Goal: Information Seeking & Learning: Check status

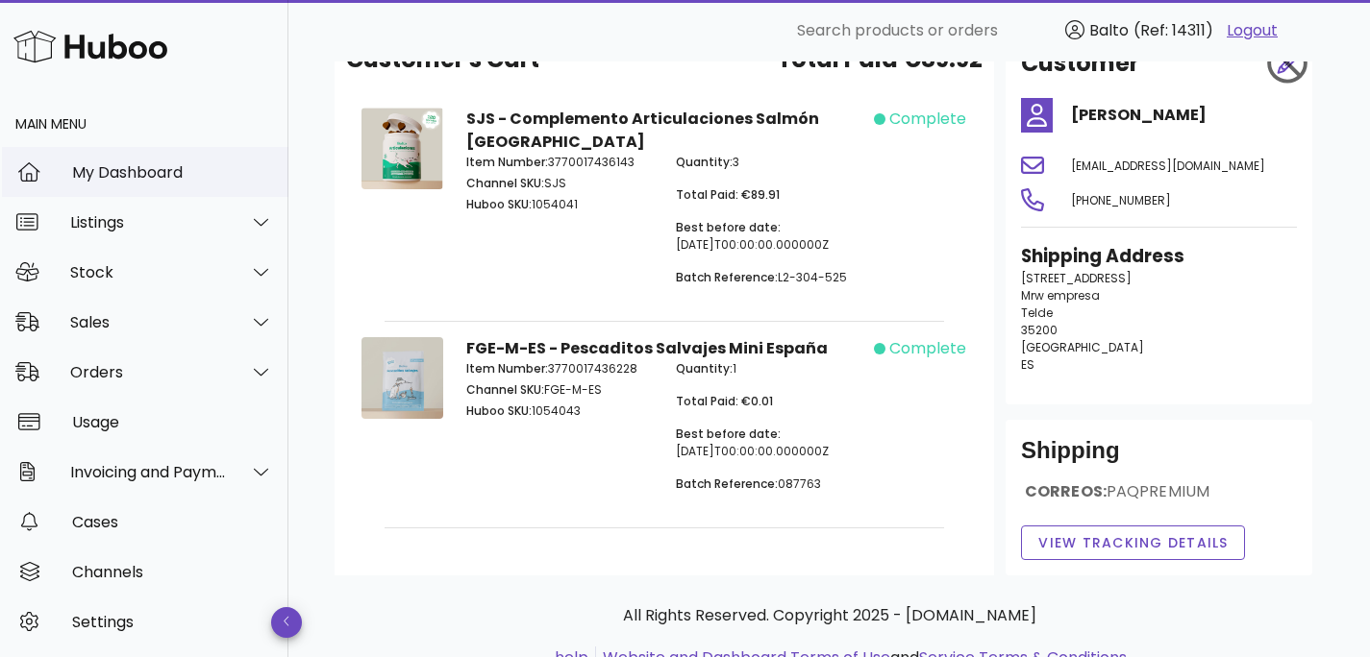
scroll to position [117, 0]
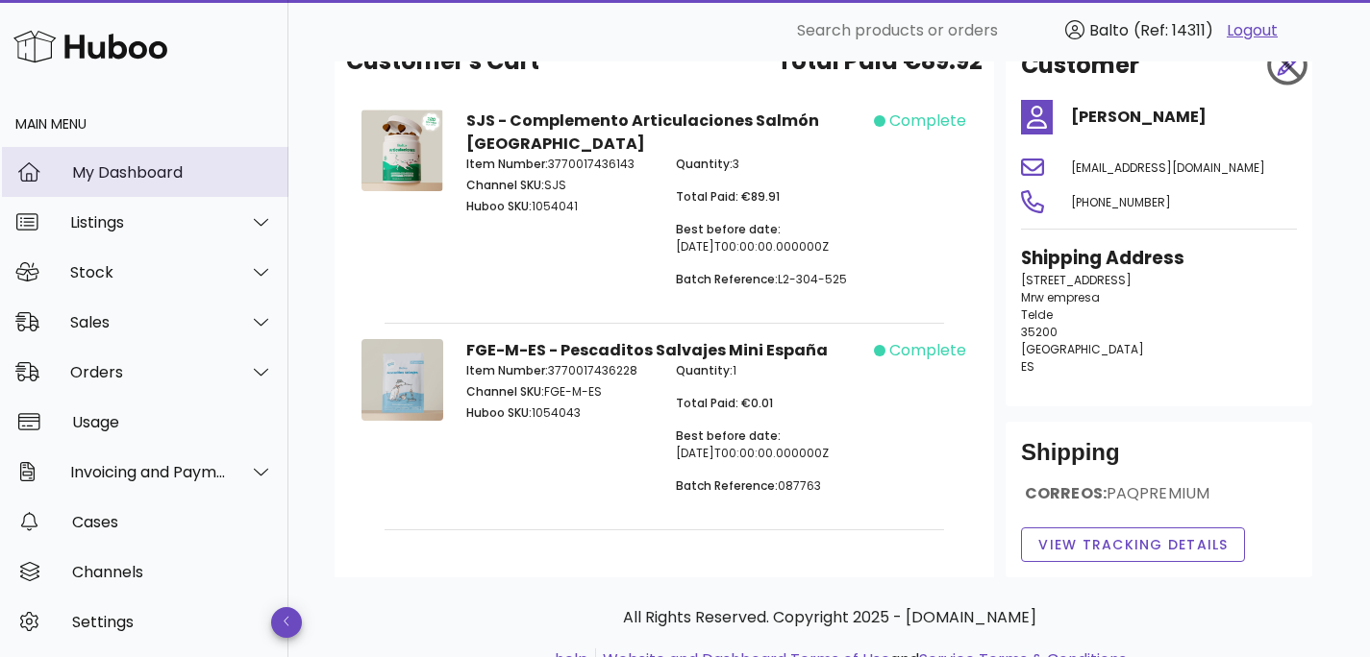
click at [185, 174] on div "My Dashboard" at bounding box center [172, 172] width 201 height 18
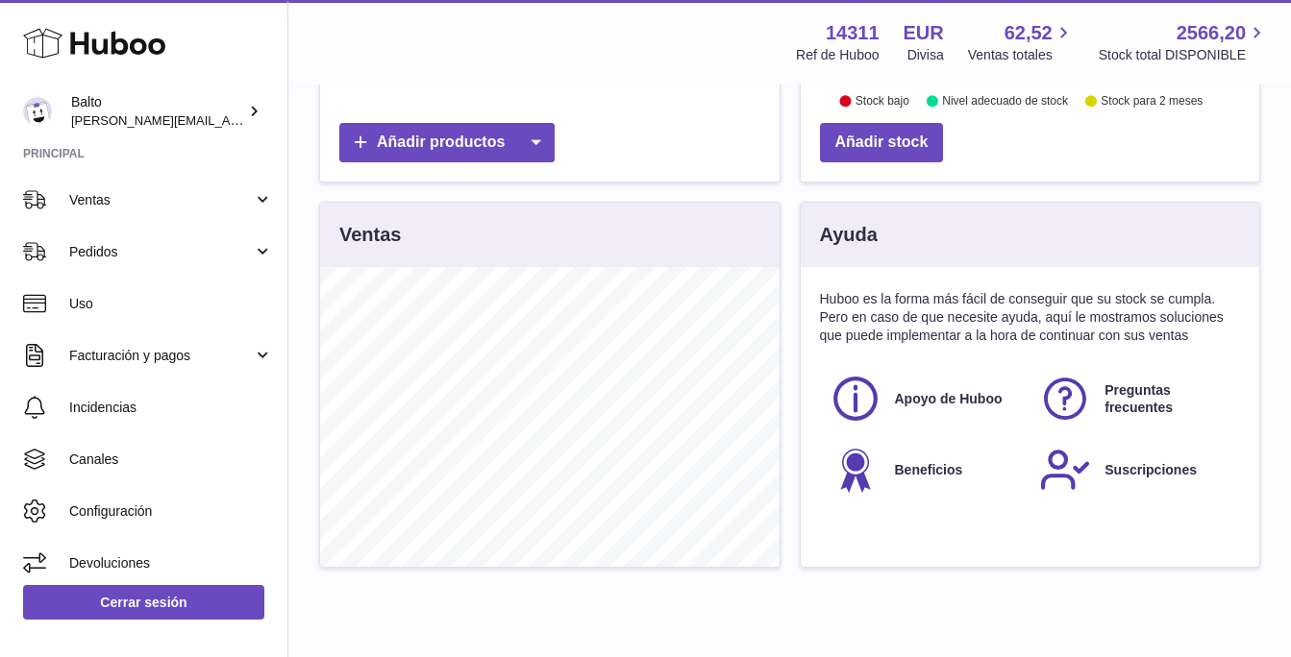
scroll to position [714, 0]
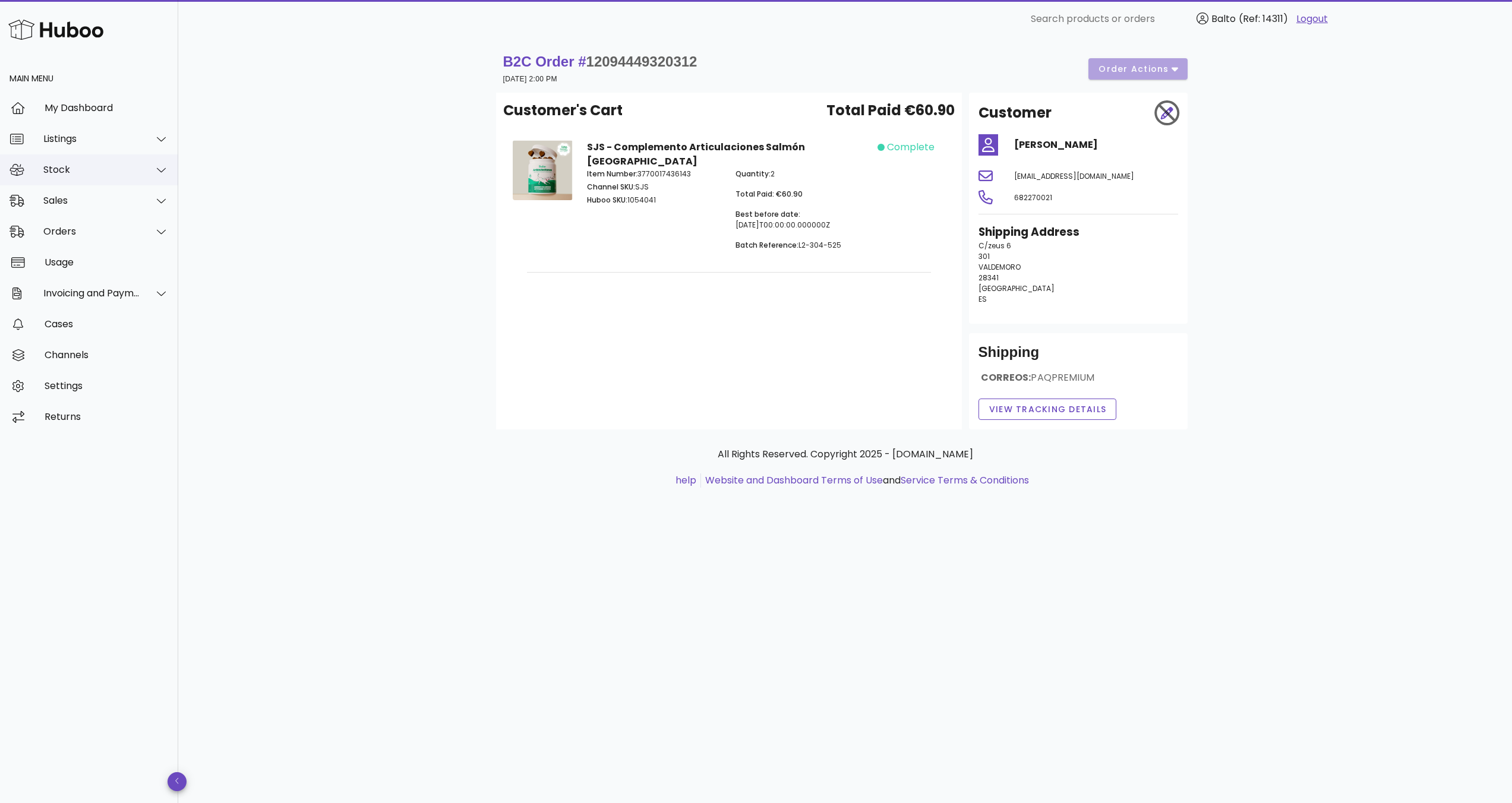
click at [51, 166] on div "Stock" at bounding box center [91, 169] width 97 height 11
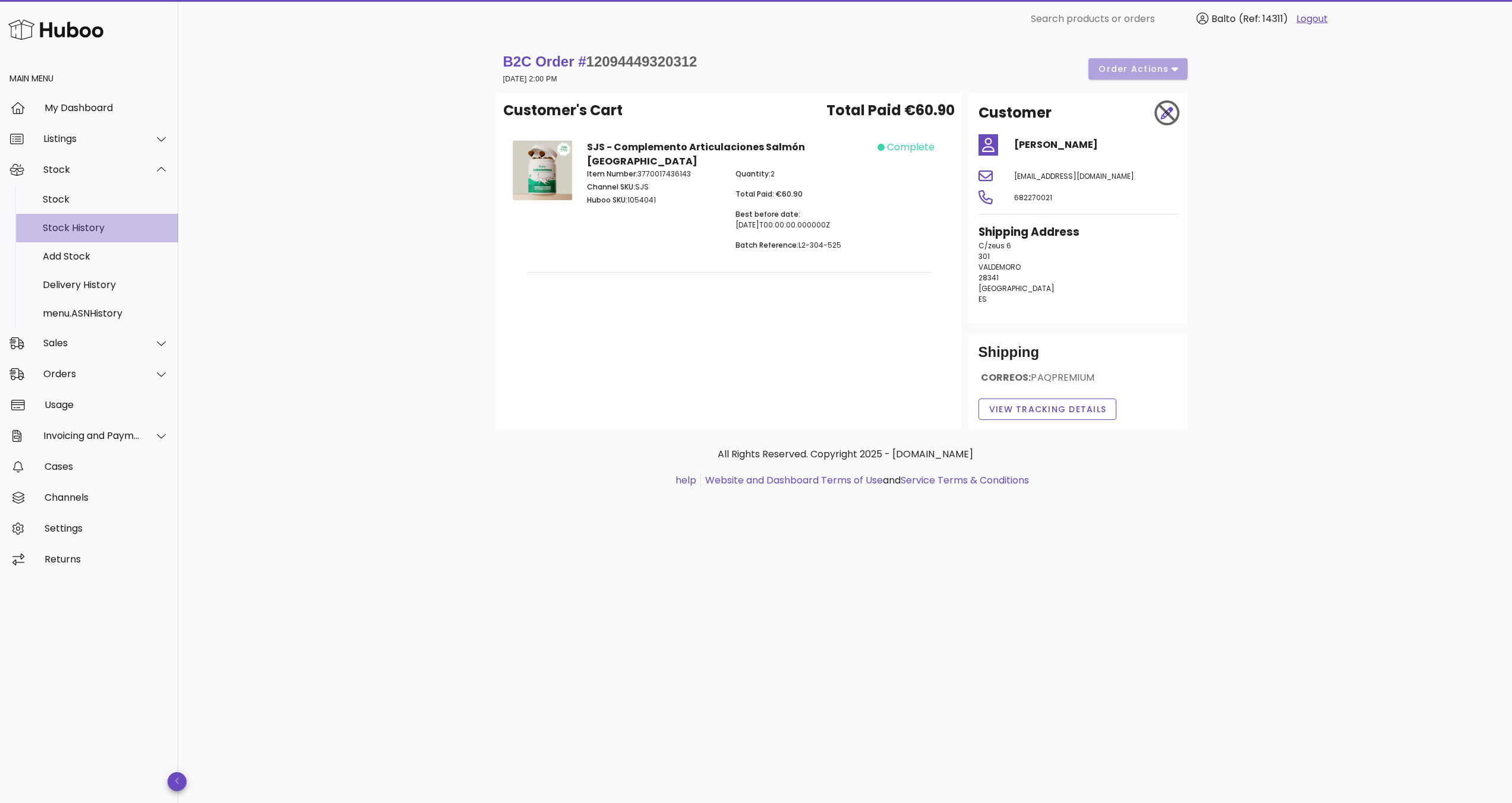
click at [76, 226] on div "Stock History" at bounding box center [106, 227] width 126 height 11
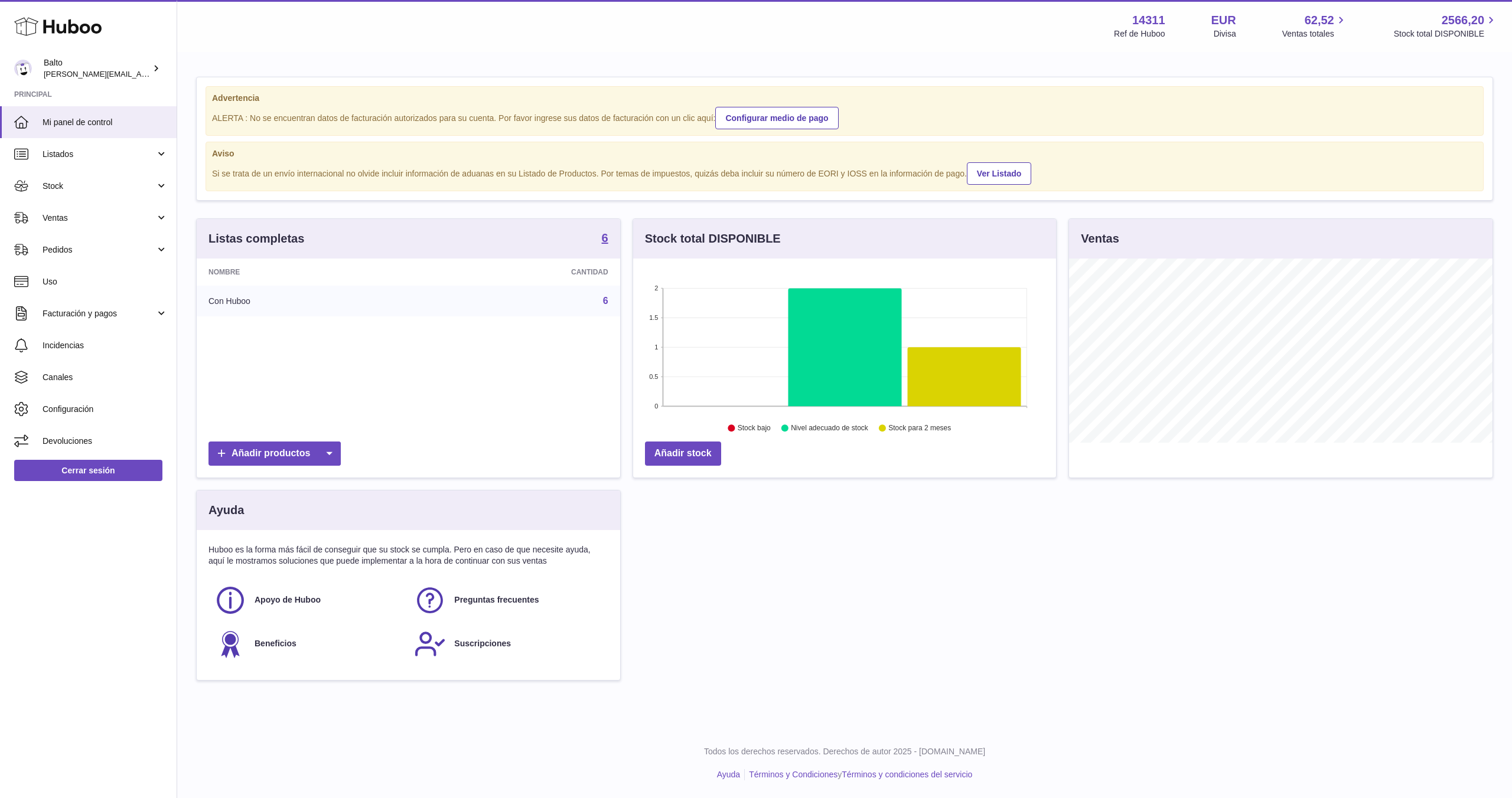
scroll to position [184, 423]
click at [80, 169] on link "Listados" at bounding box center [88, 154] width 176 height 32
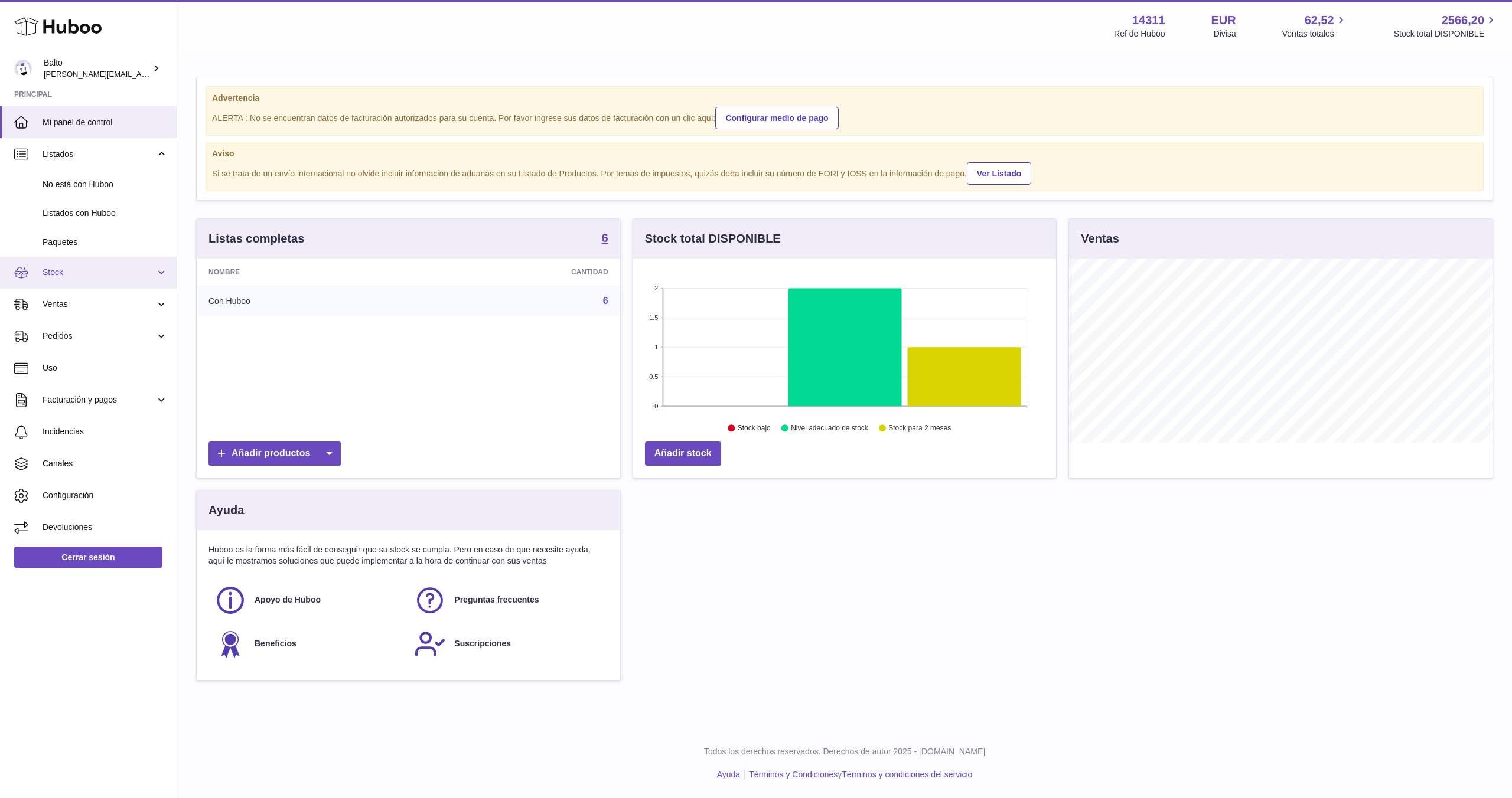
click at [89, 271] on span "Stock" at bounding box center [99, 272] width 113 height 11
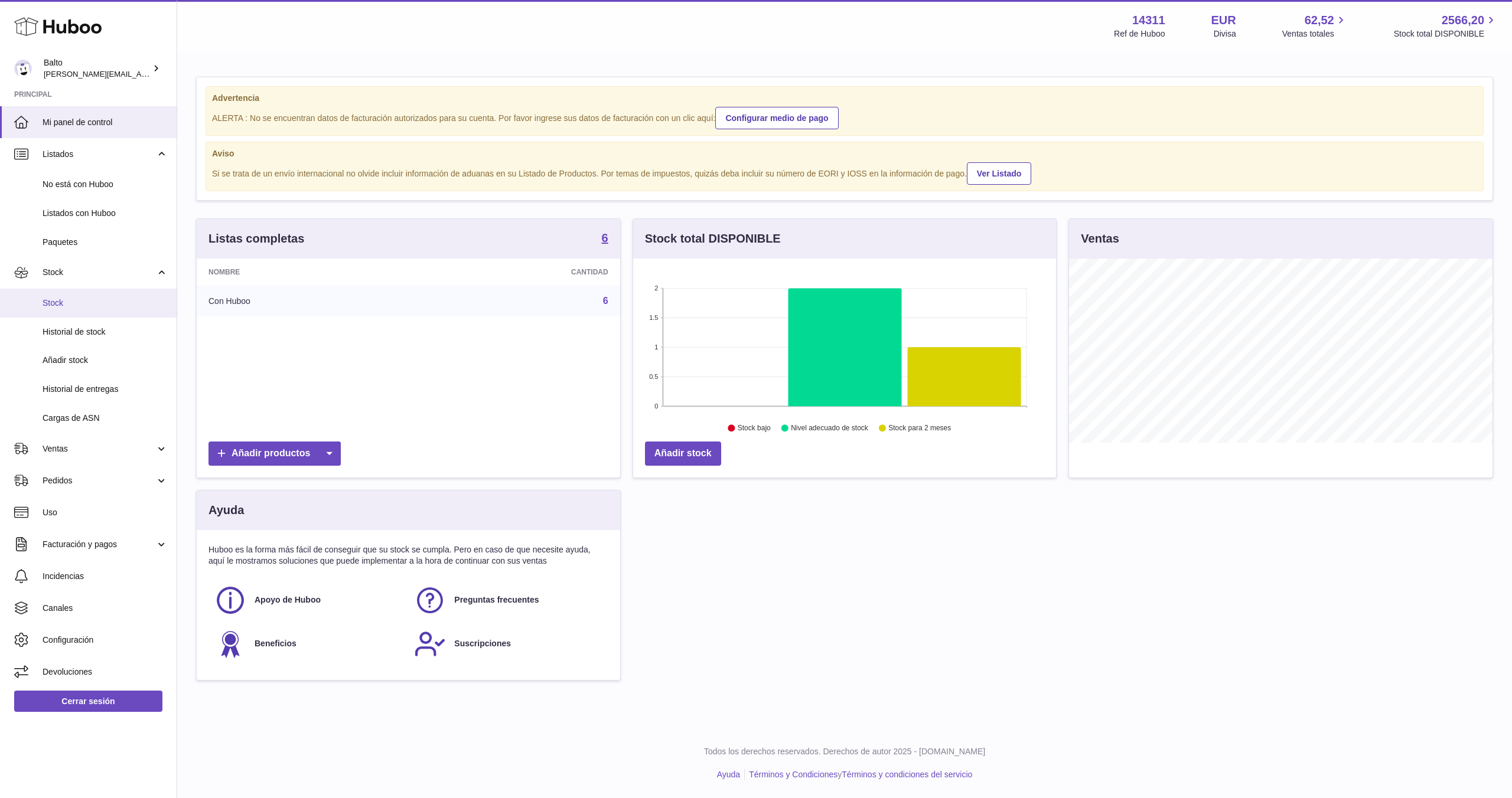
click at [81, 299] on span "Stock" at bounding box center [105, 303] width 125 height 11
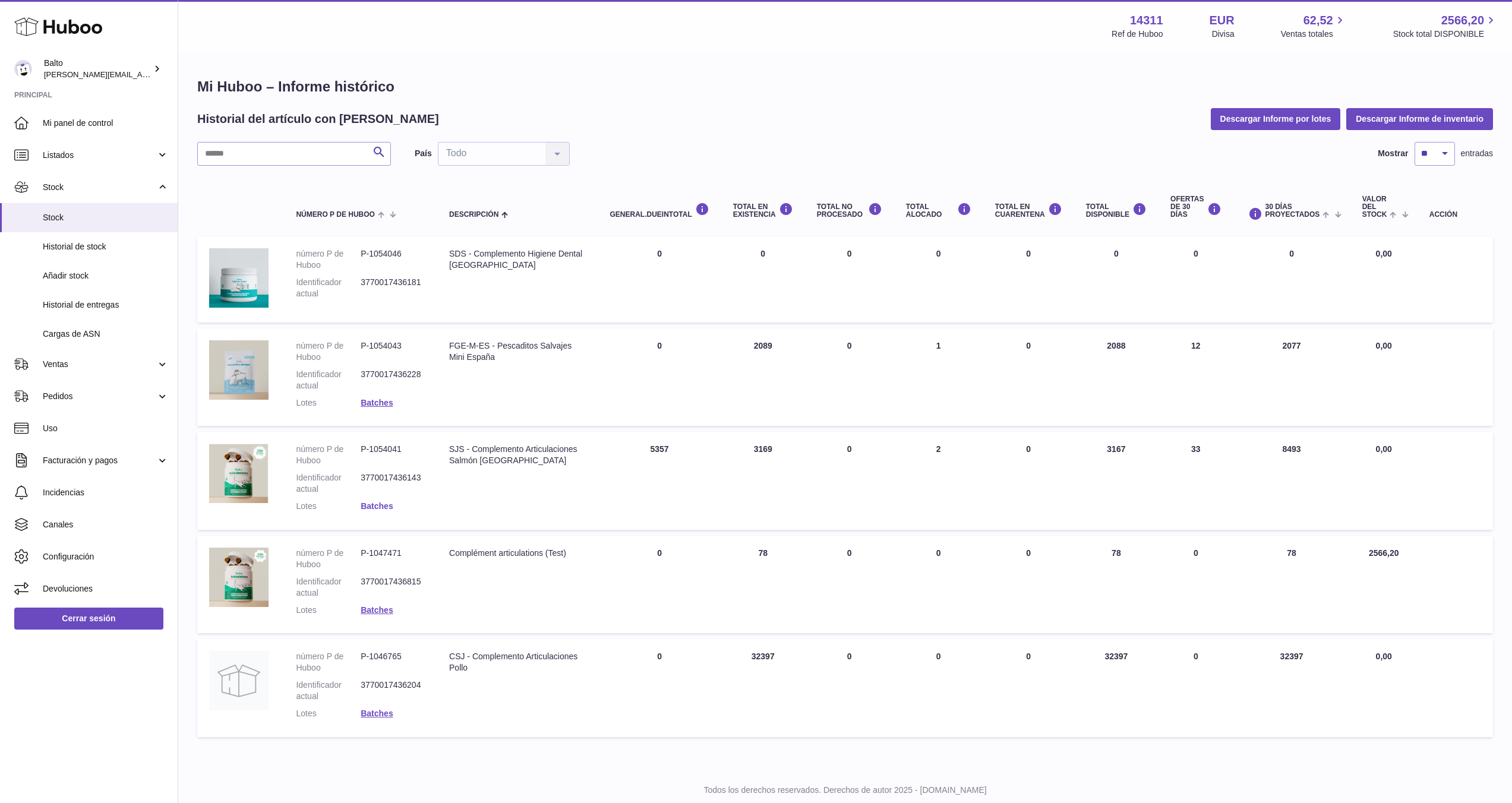
click at [381, 506] on link "Batches" at bounding box center [376, 506] width 32 height 9
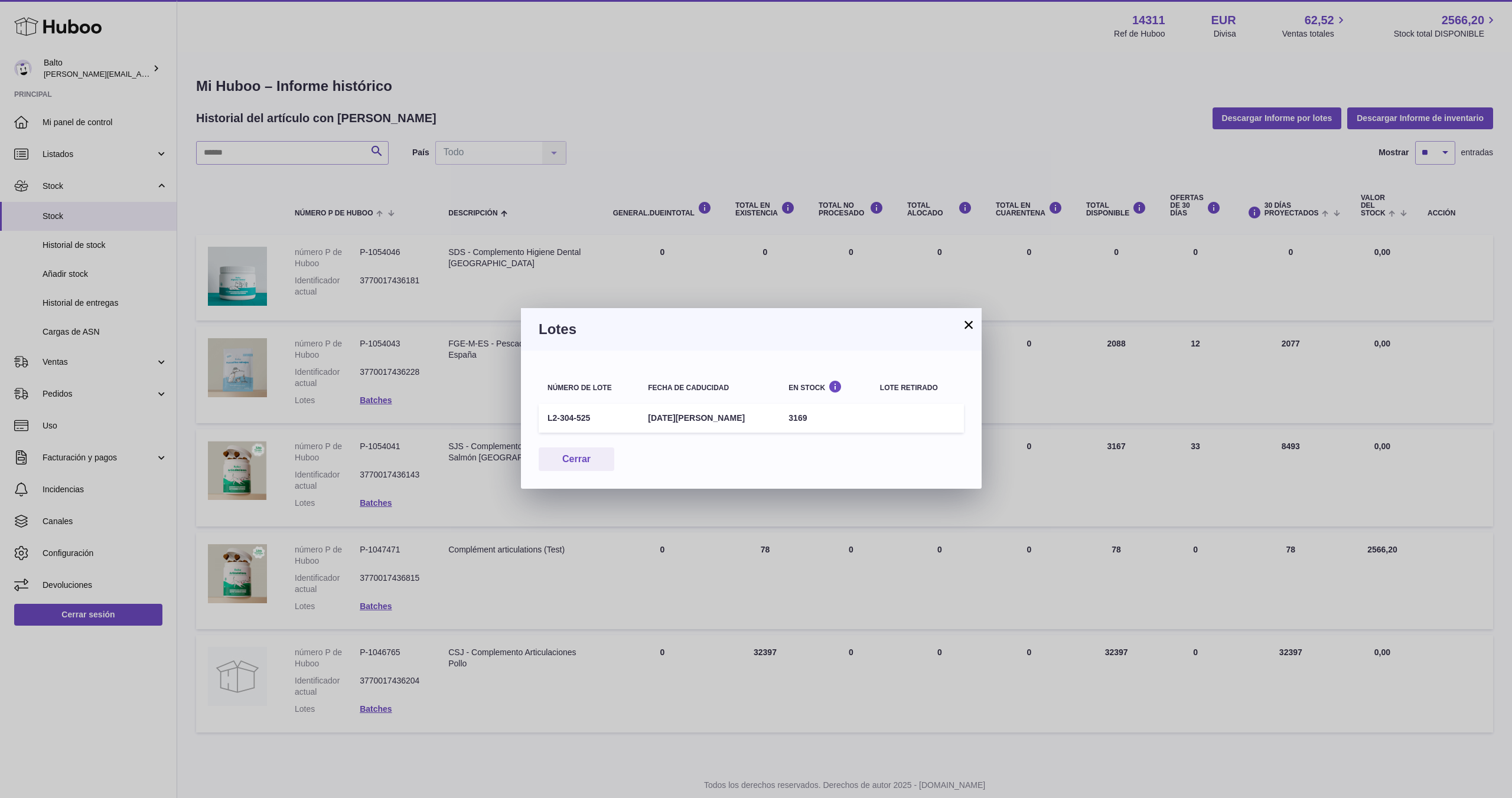
click at [962, 326] on button "×" at bounding box center [969, 324] width 14 height 14
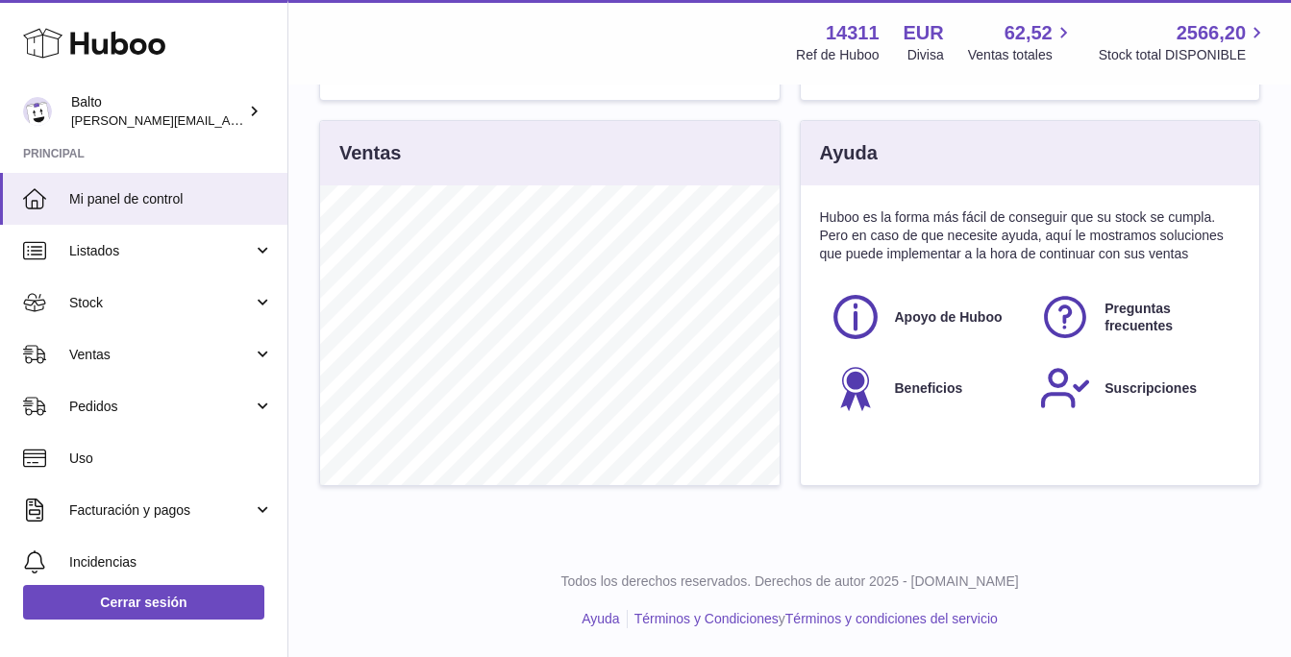
scroll to position [300, 458]
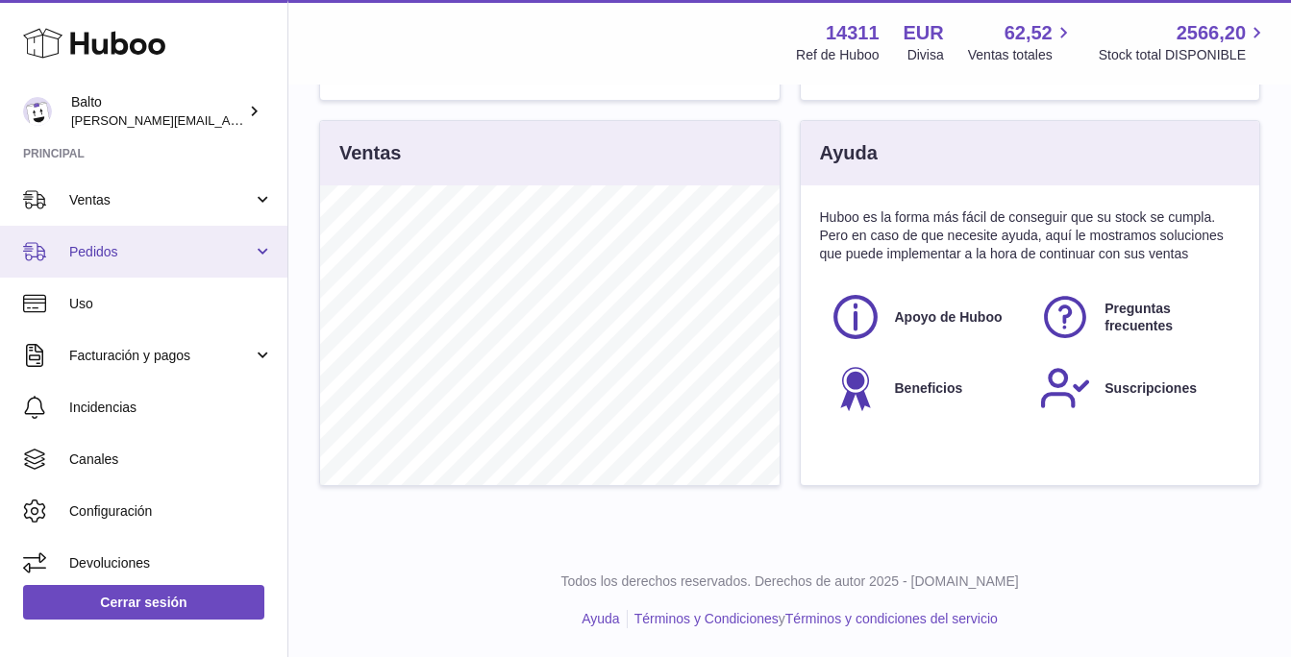
click at [125, 263] on link "Pedidos" at bounding box center [143, 252] width 287 height 52
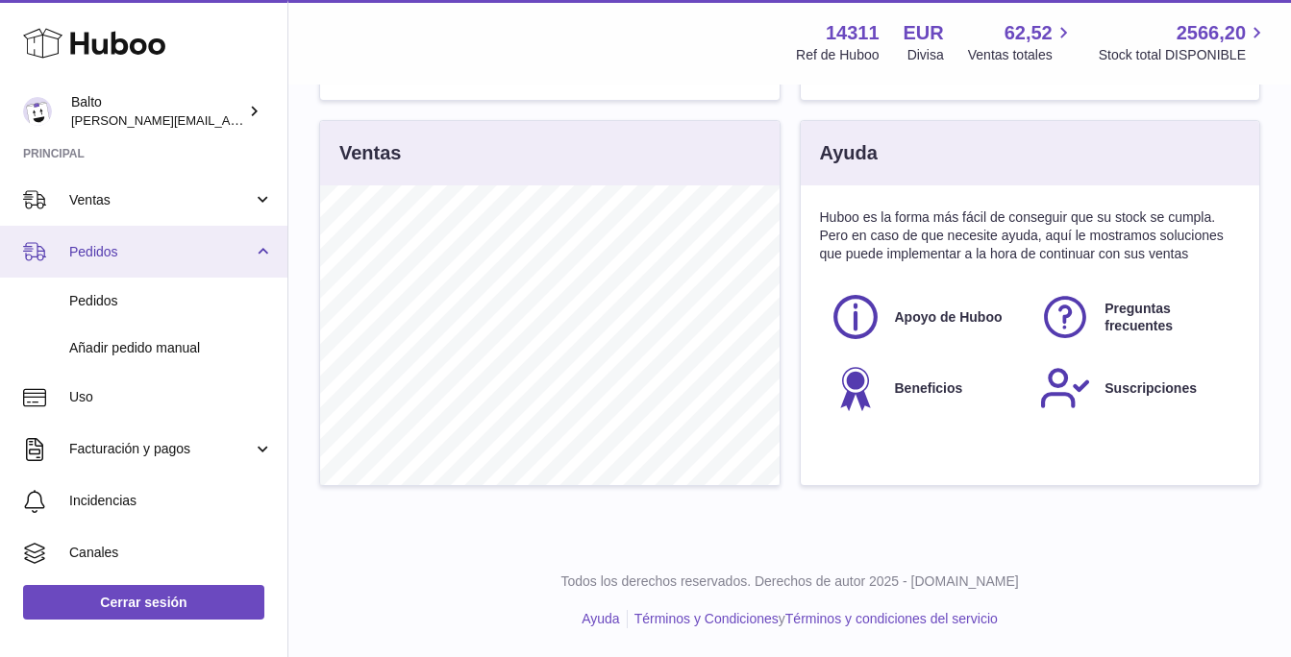
click at [125, 263] on link "Pedidos" at bounding box center [143, 252] width 287 height 52
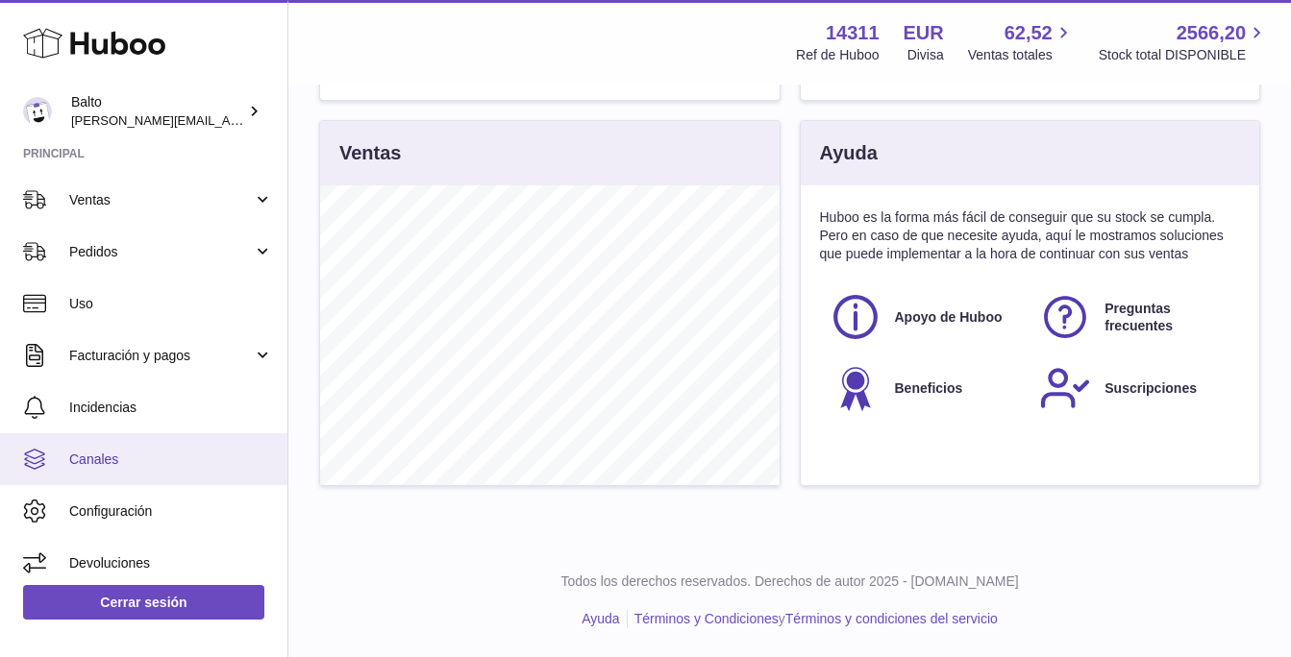
scroll to position [163, 0]
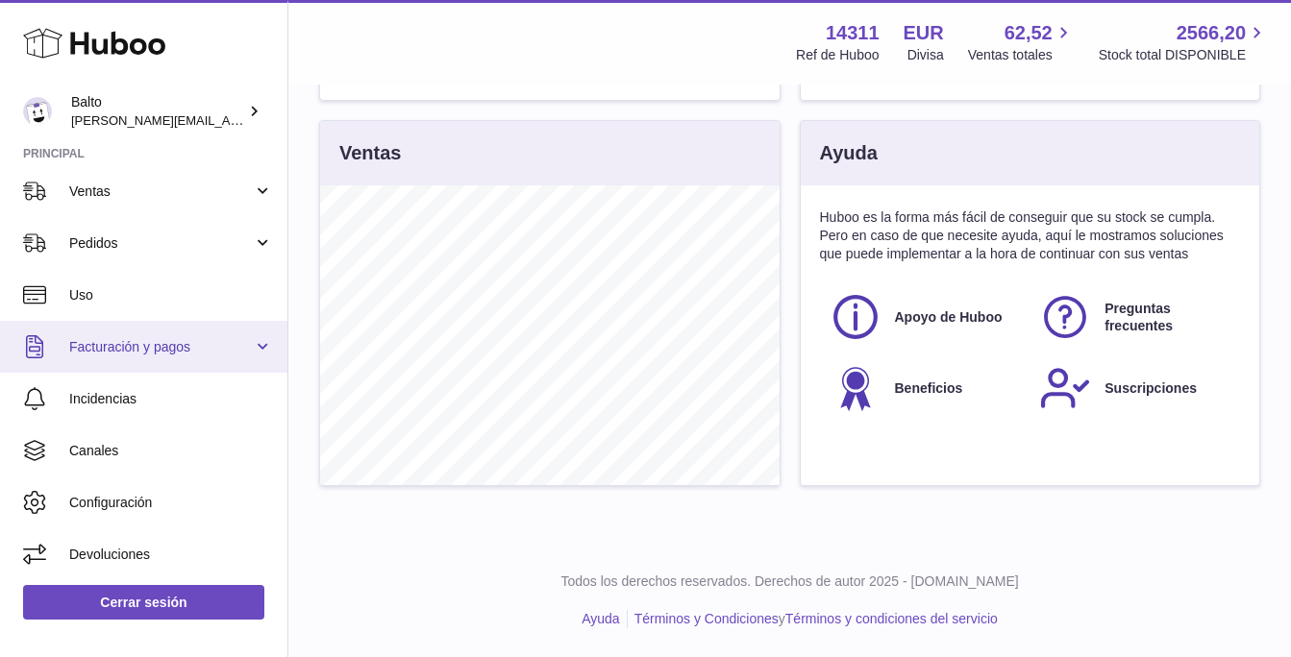
click at [182, 357] on link "Facturación y pagos" at bounding box center [143, 347] width 287 height 52
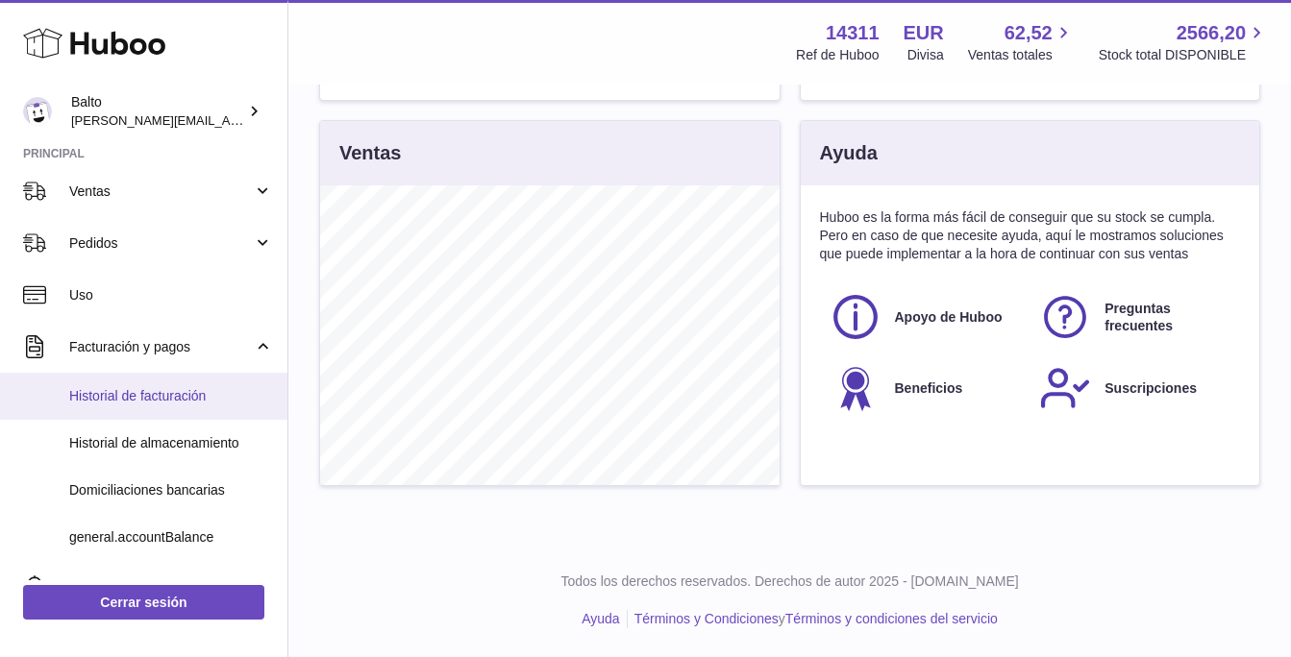
click at [183, 410] on link "Historial de facturación" at bounding box center [143, 396] width 287 height 47
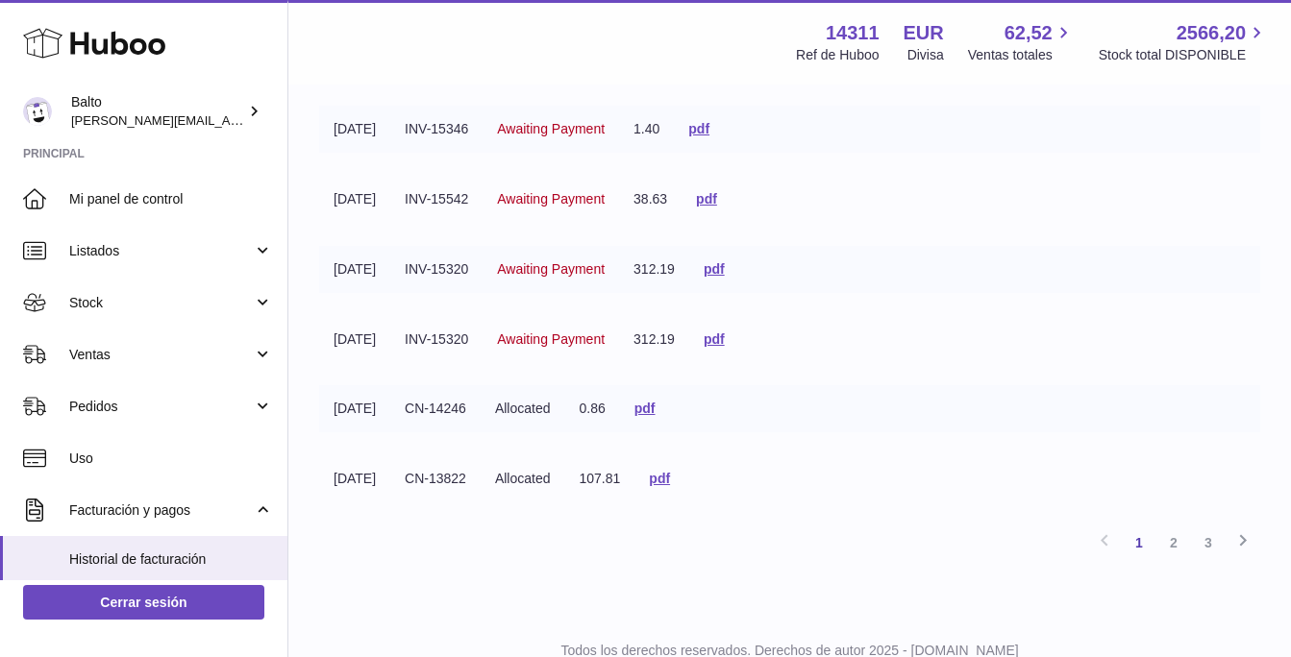
scroll to position [546, 0]
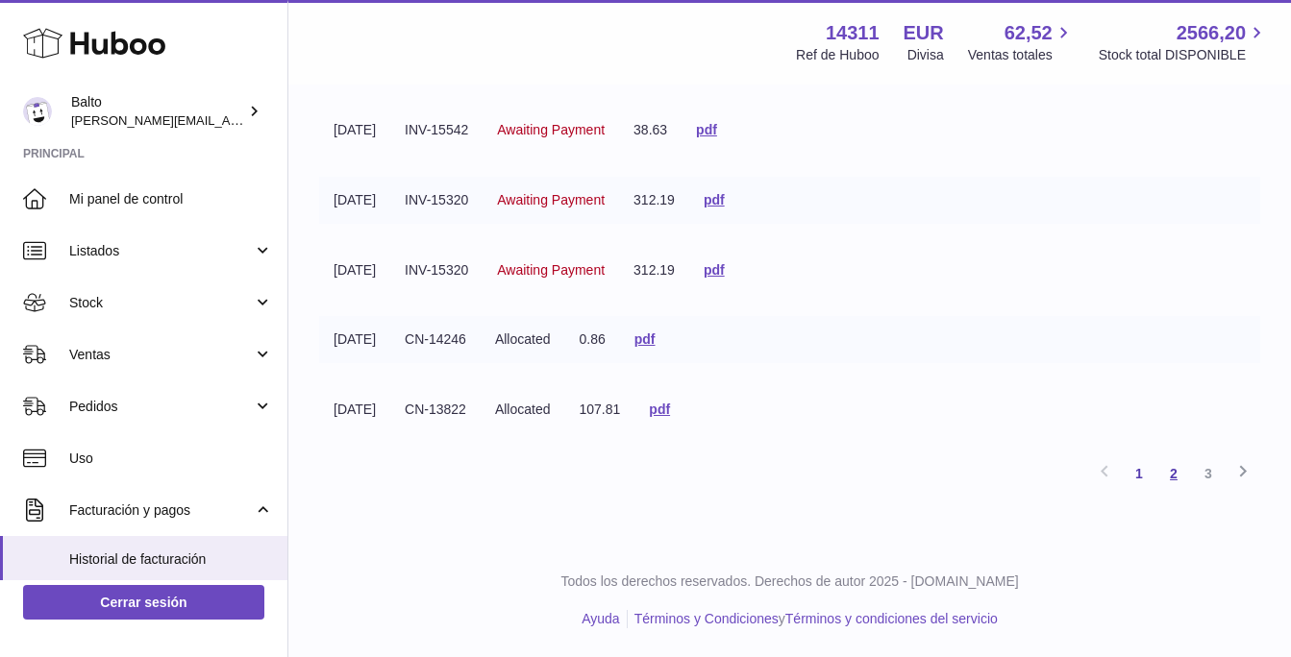
click at [1179, 491] on link "2" at bounding box center [1173, 474] width 35 height 35
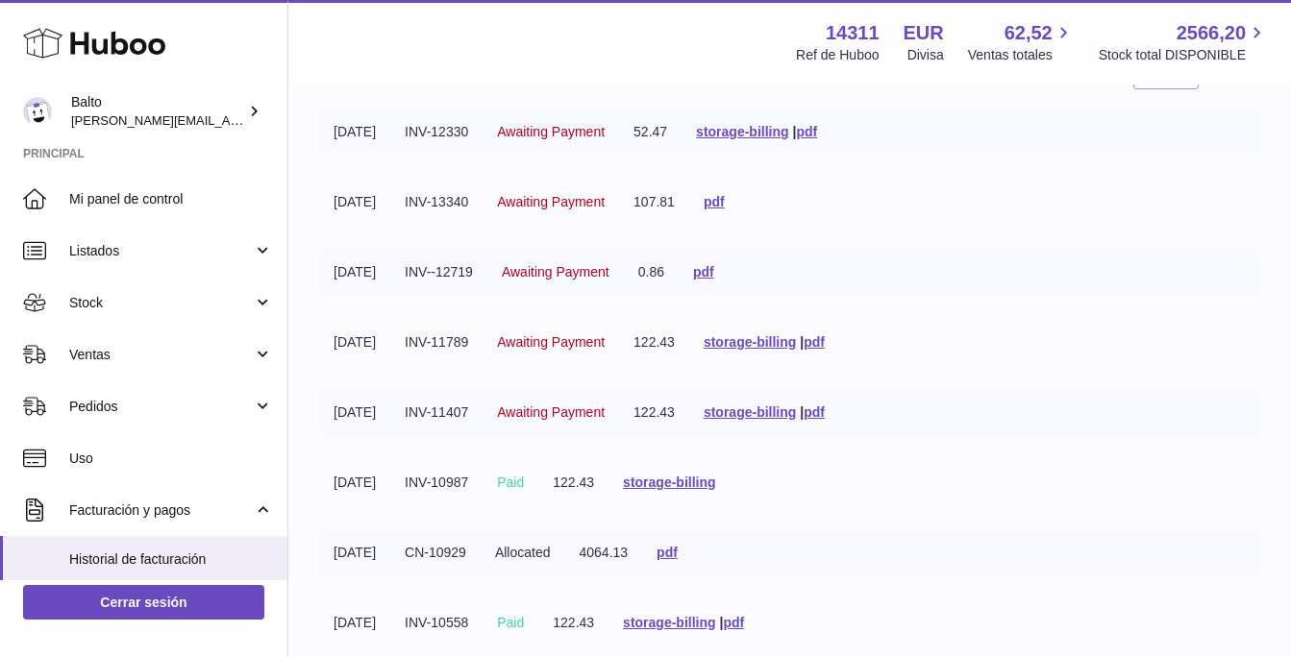
scroll to position [211, 0]
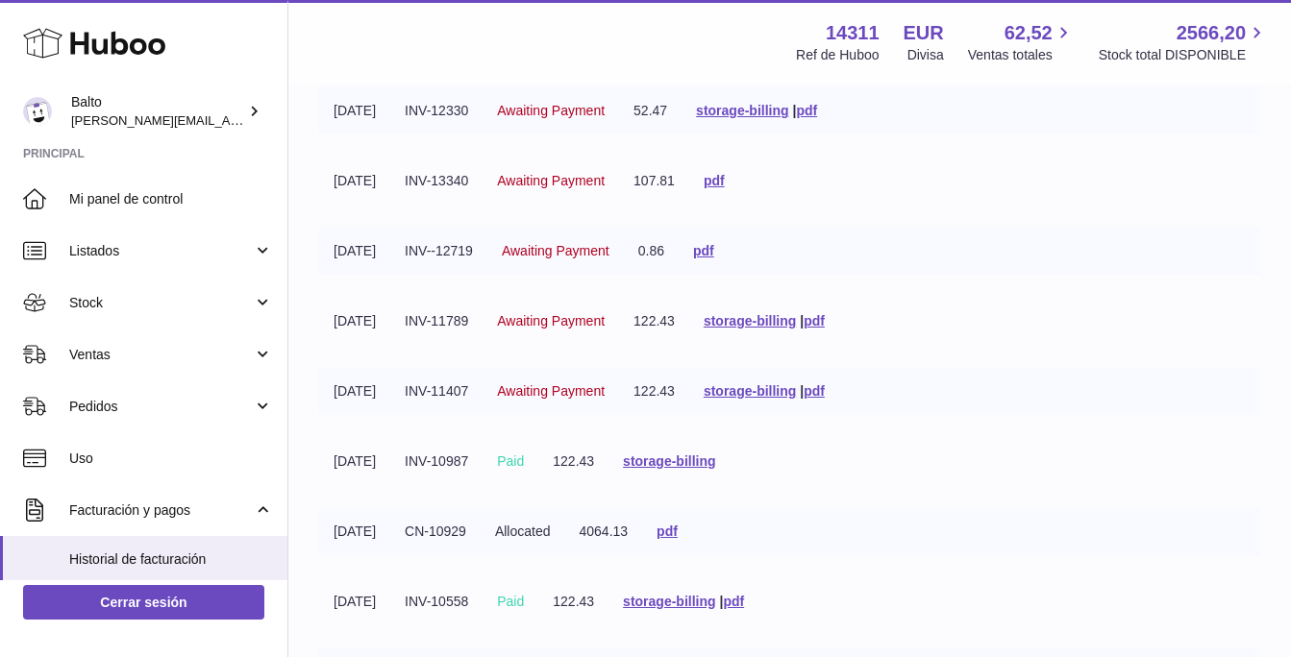
click at [524, 464] on span "Paid" at bounding box center [510, 461] width 27 height 15
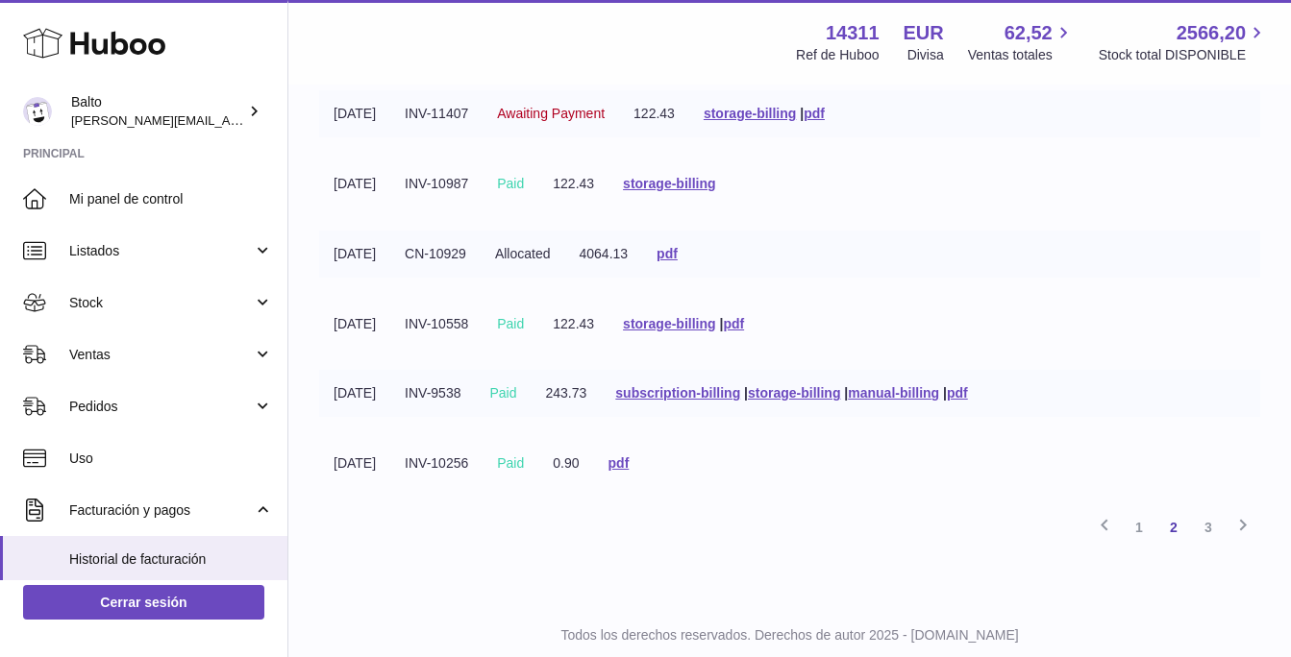
scroll to position [492, 0]
click at [1222, 527] on link "3" at bounding box center [1208, 524] width 35 height 35
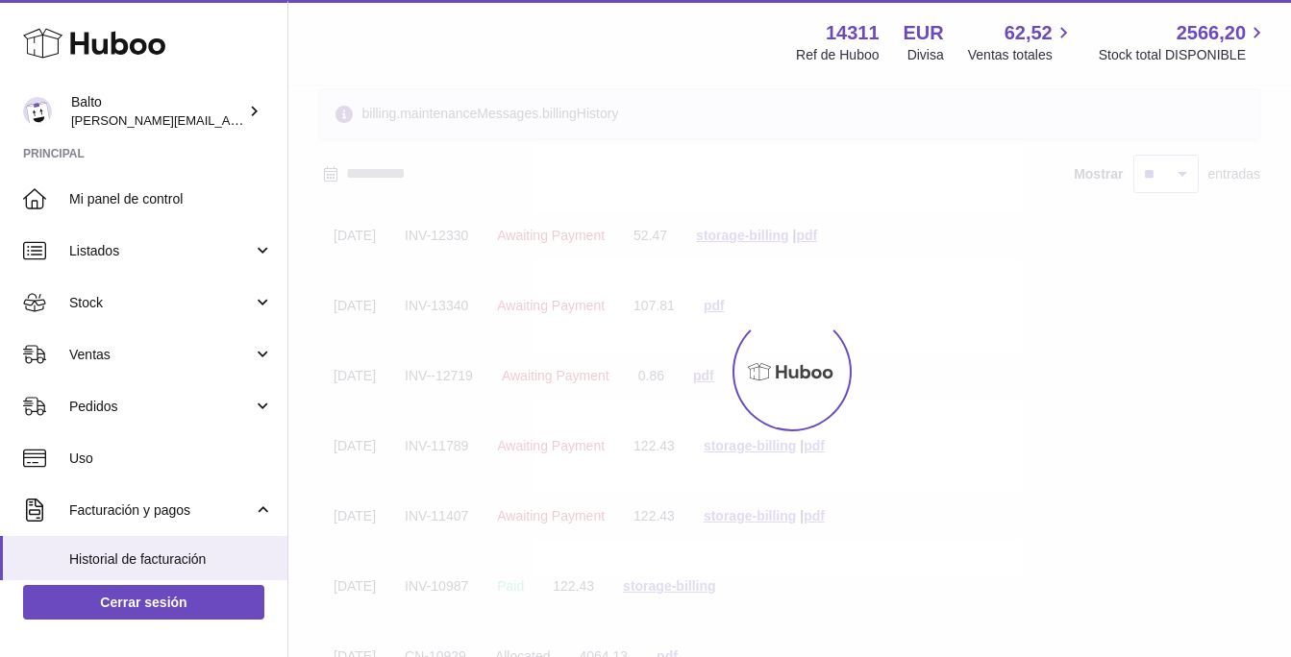
scroll to position [53, 0]
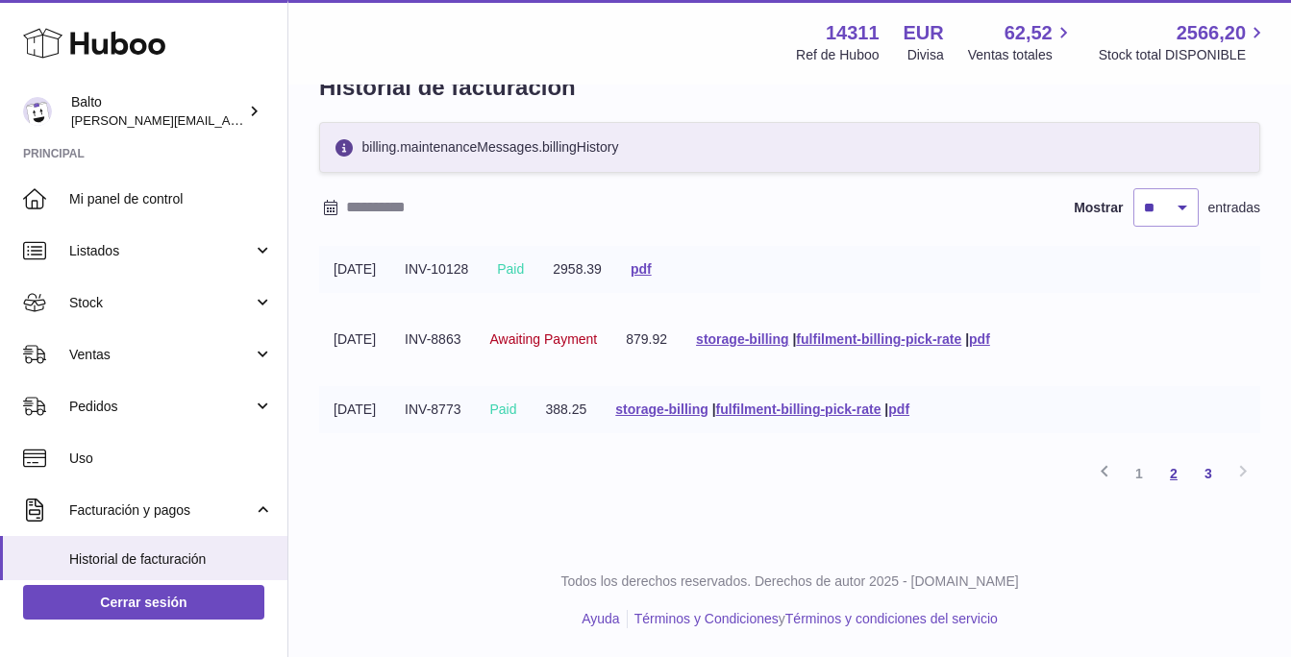
click at [1167, 472] on link "2" at bounding box center [1173, 474] width 35 height 35
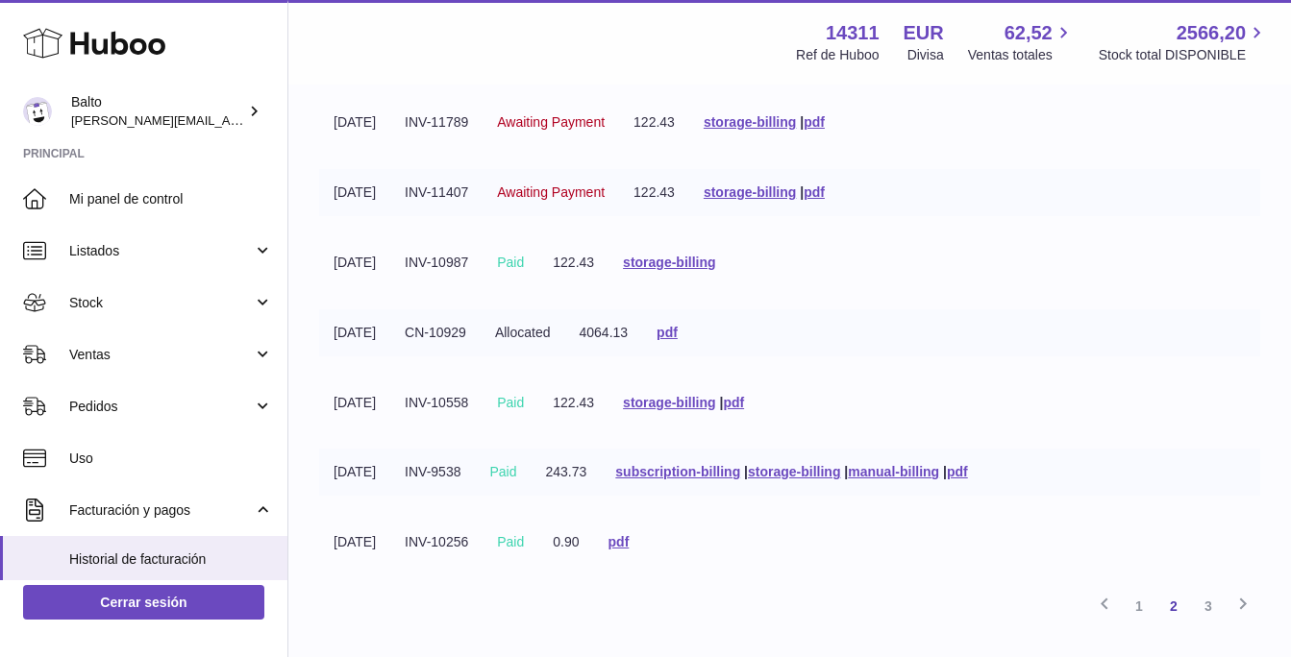
scroll to position [382, 0]
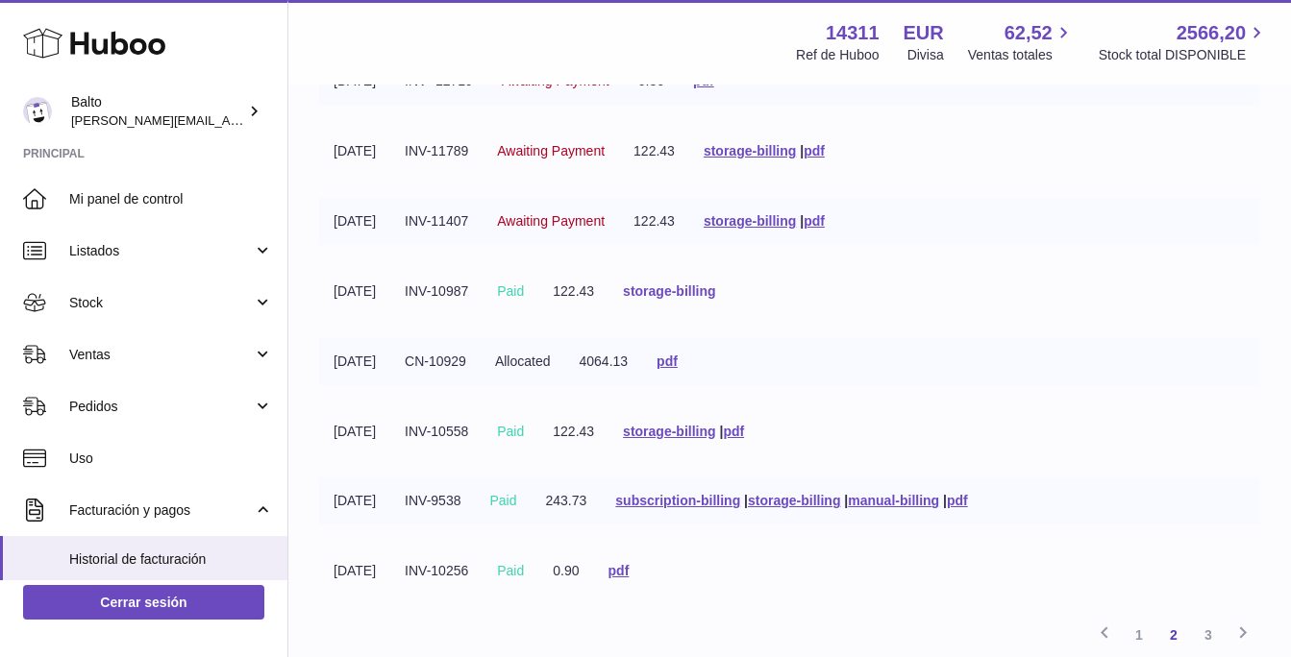
click at [715, 292] on link "storage-billing" at bounding box center [669, 291] width 92 height 15
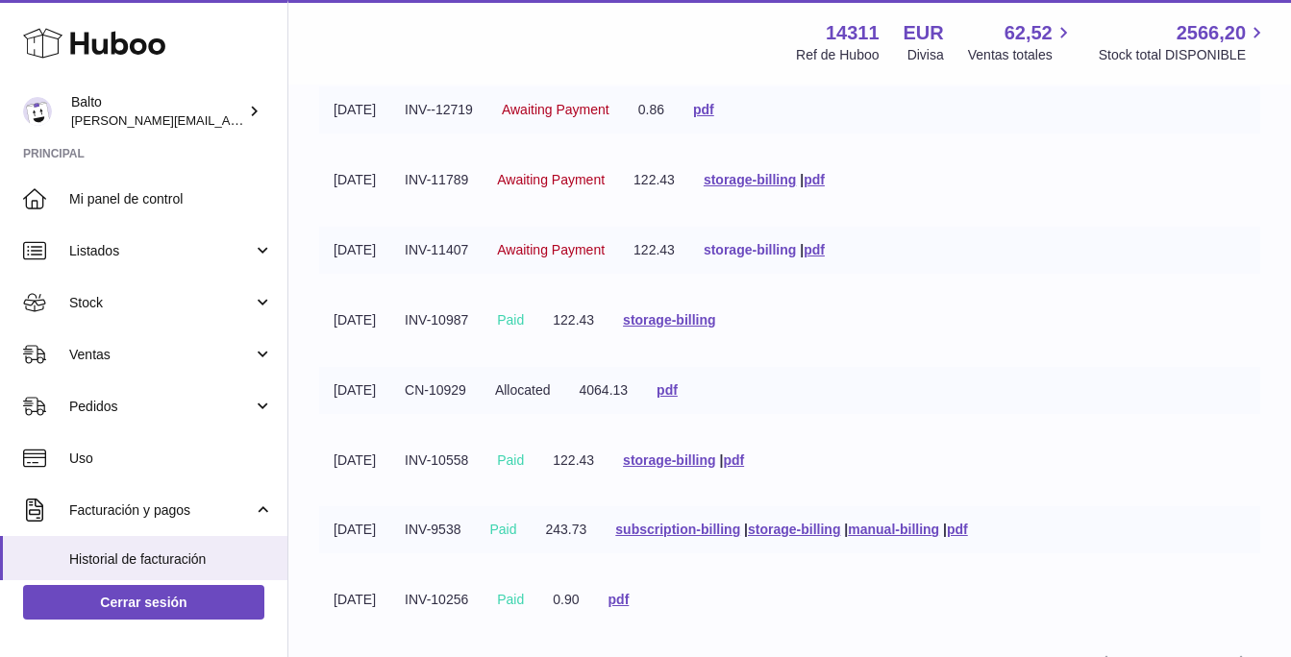
scroll to position [333, 0]
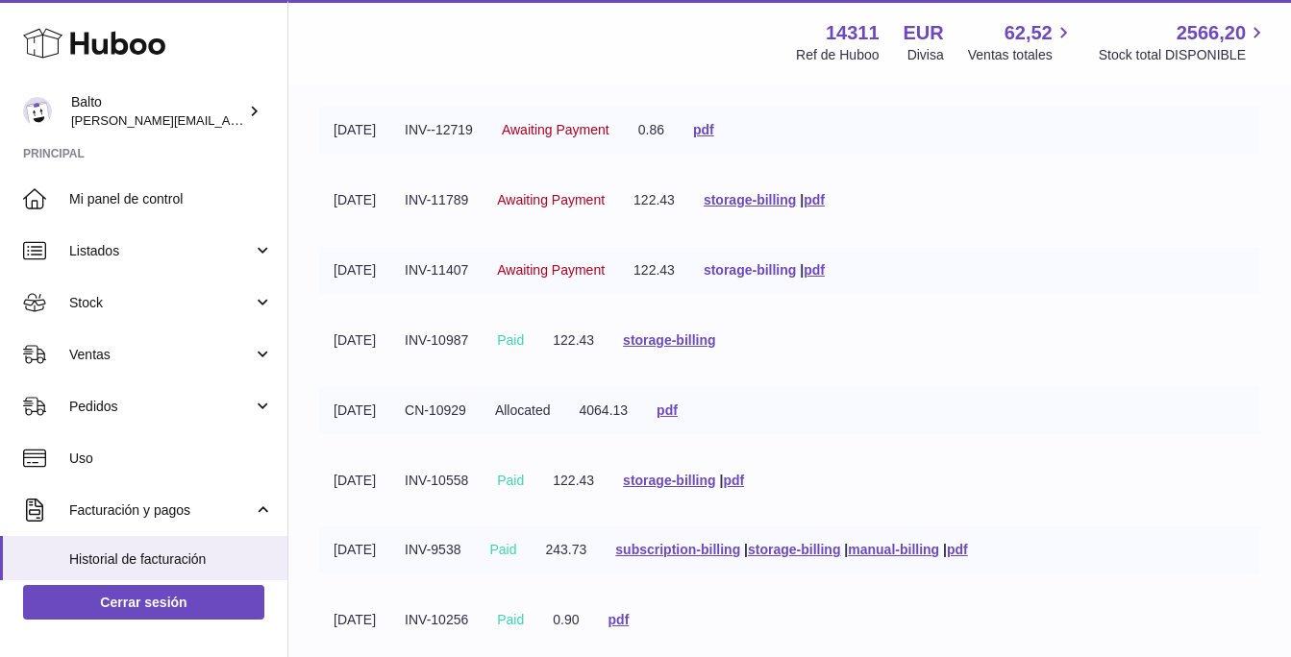
click at [788, 271] on link "storage-billing" at bounding box center [750, 269] width 92 height 15
click at [778, 202] on link "storage-billing" at bounding box center [750, 199] width 92 height 15
click at [708, 483] on link "storage-billing" at bounding box center [669, 480] width 92 height 15
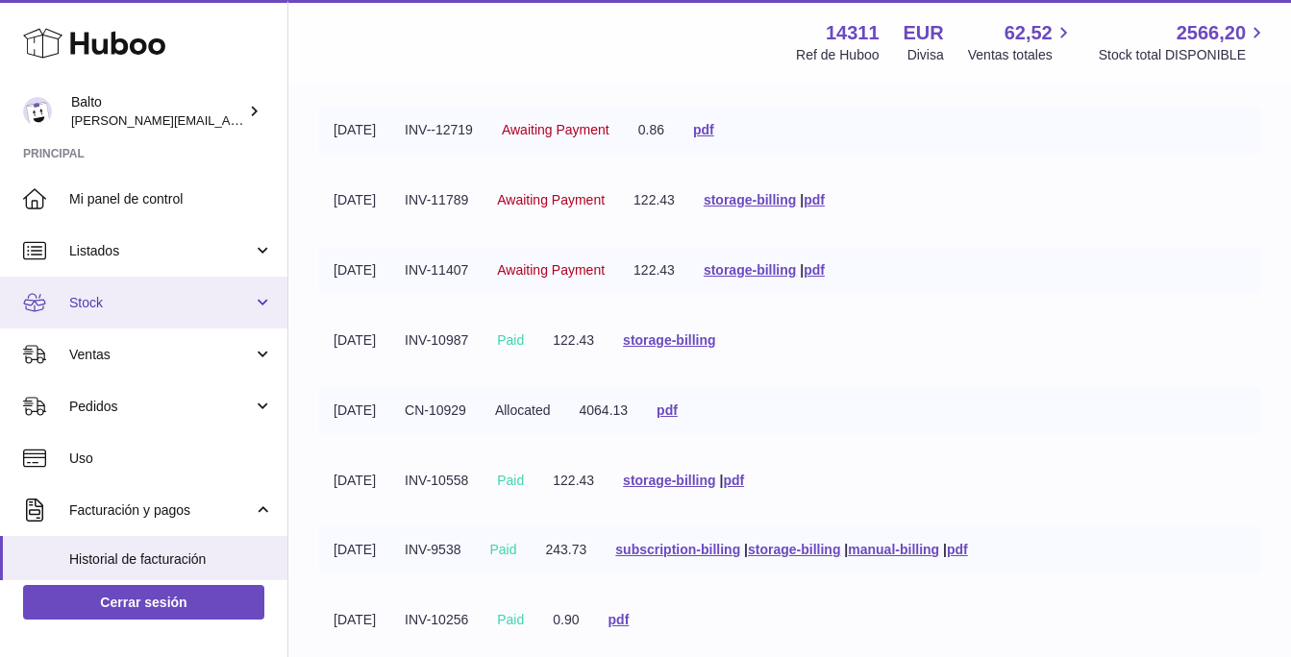
click at [105, 298] on span "Stock" at bounding box center [161, 303] width 184 height 18
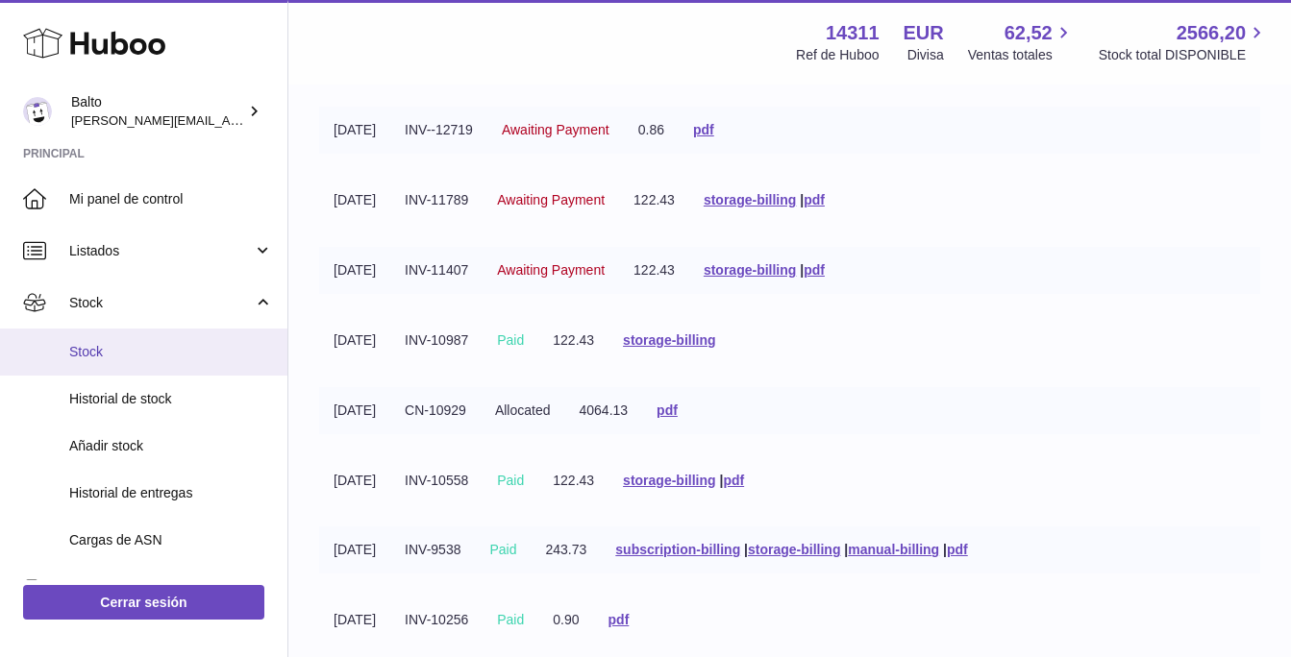
click at [96, 350] on span "Stock" at bounding box center [171, 352] width 204 height 18
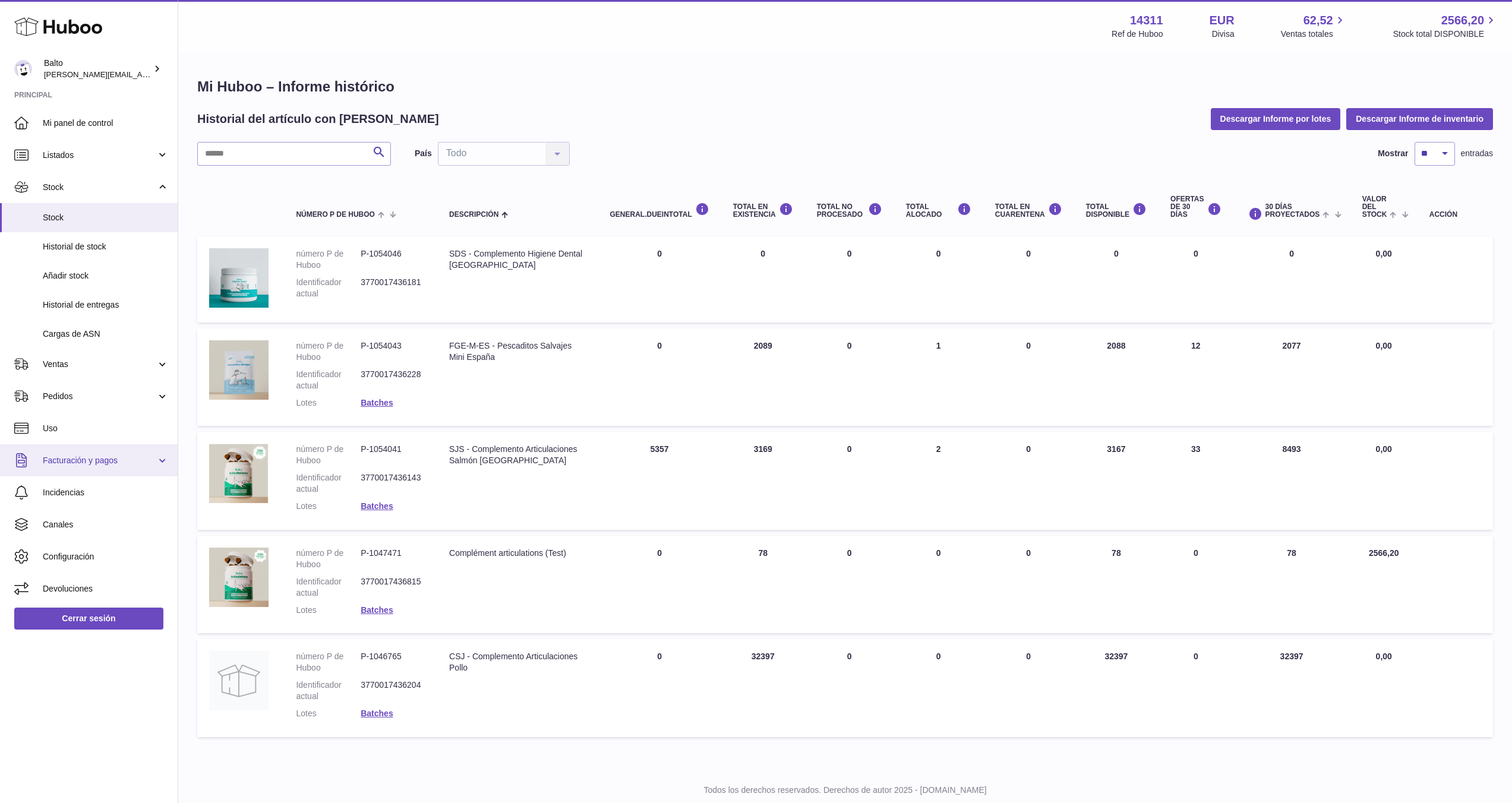
click at [93, 467] on link "Facturación y pagos" at bounding box center [88, 461] width 177 height 32
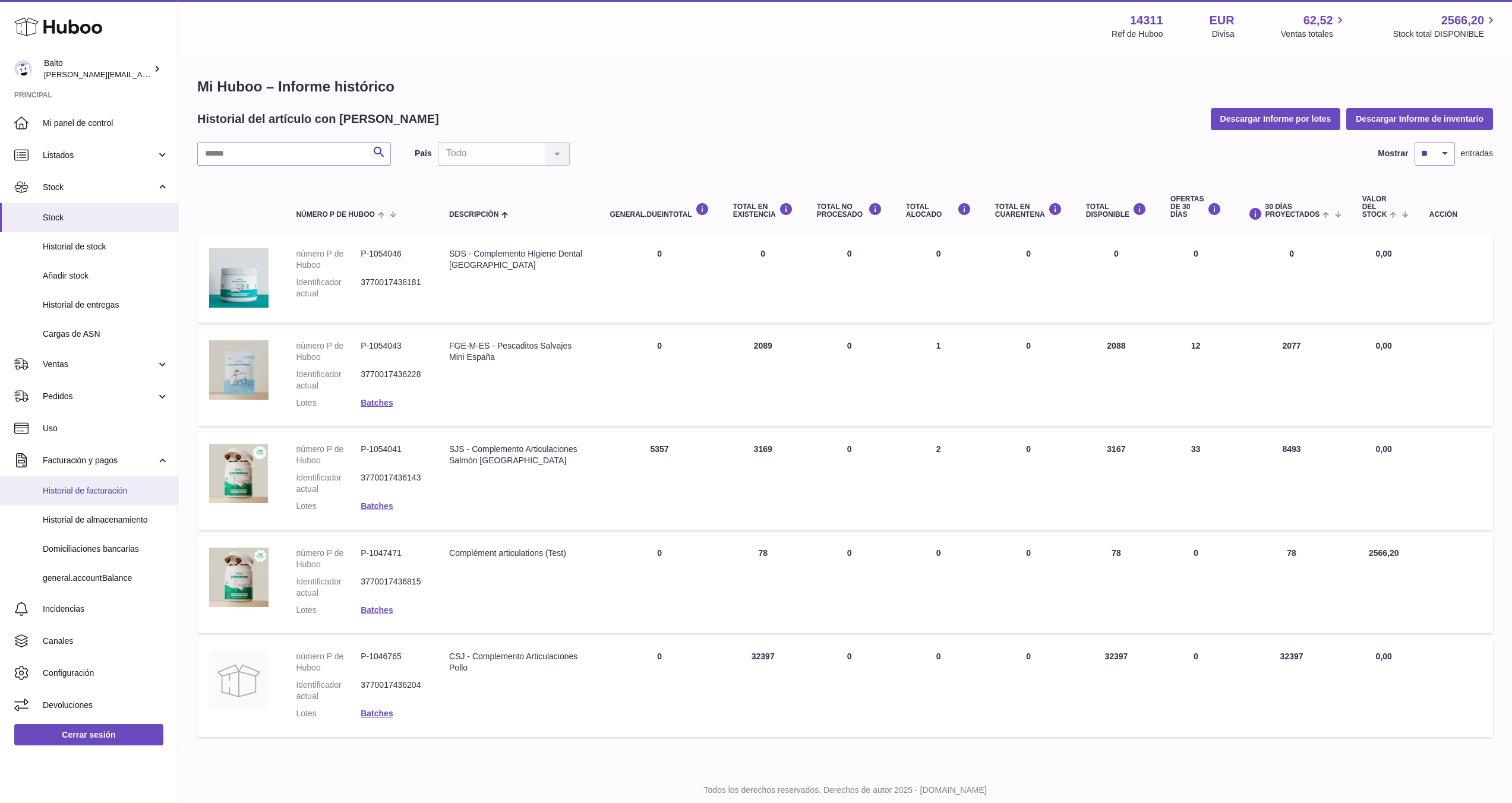
click at [97, 485] on span "Historial de facturación" at bounding box center [106, 491] width 126 height 11
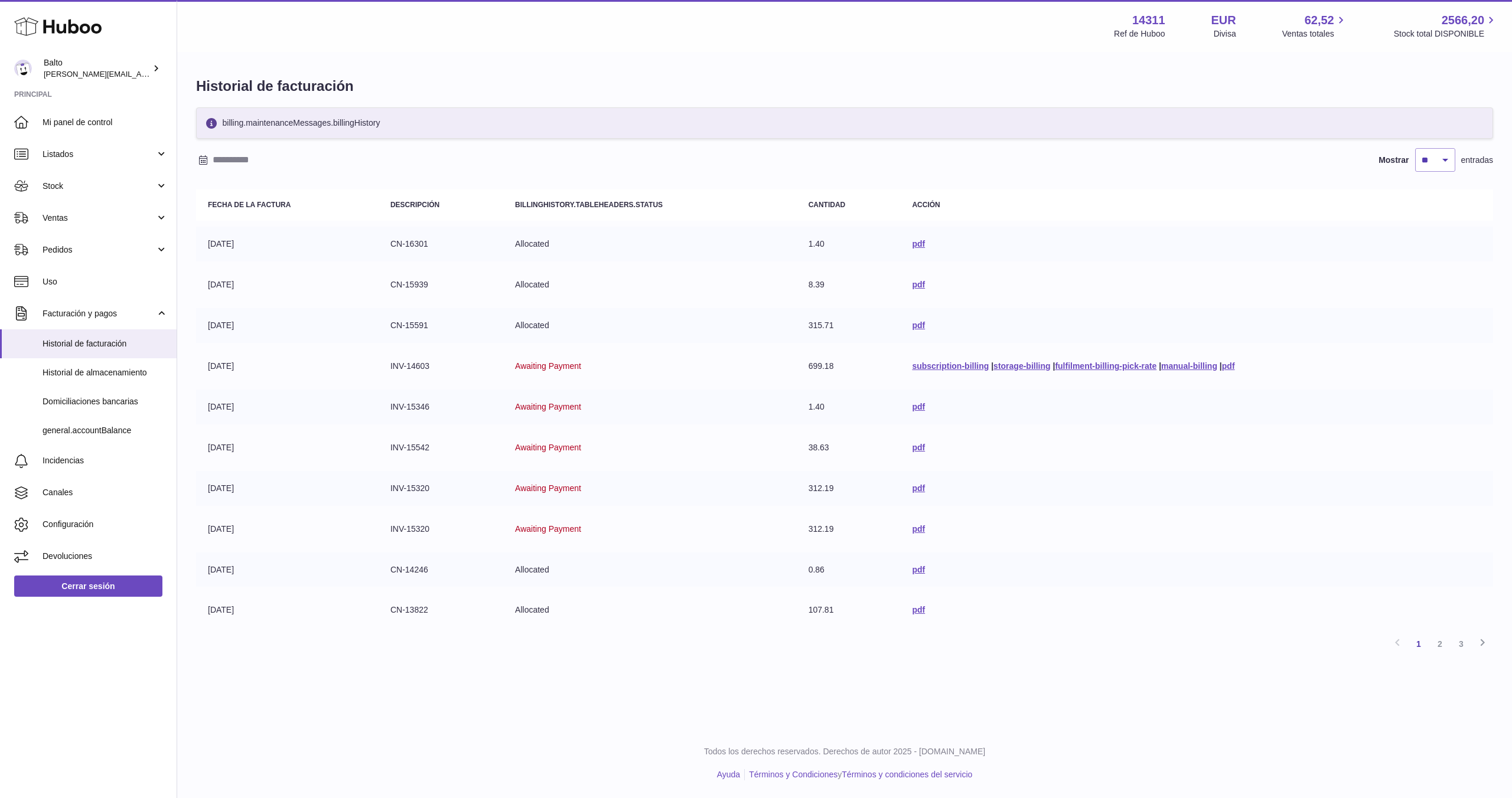
drag, startPoint x: 400, startPoint y: 243, endPoint x: 393, endPoint y: 245, distance: 7.3
click at [398, 243] on td "CN-16301" at bounding box center [441, 244] width 125 height 35
drag, startPoint x: 390, startPoint y: 244, endPoint x: 426, endPoint y: 246, distance: 36.1
click at [426, 246] on td "CN-16301" at bounding box center [441, 244] width 125 height 35
copy td "CN-16301"
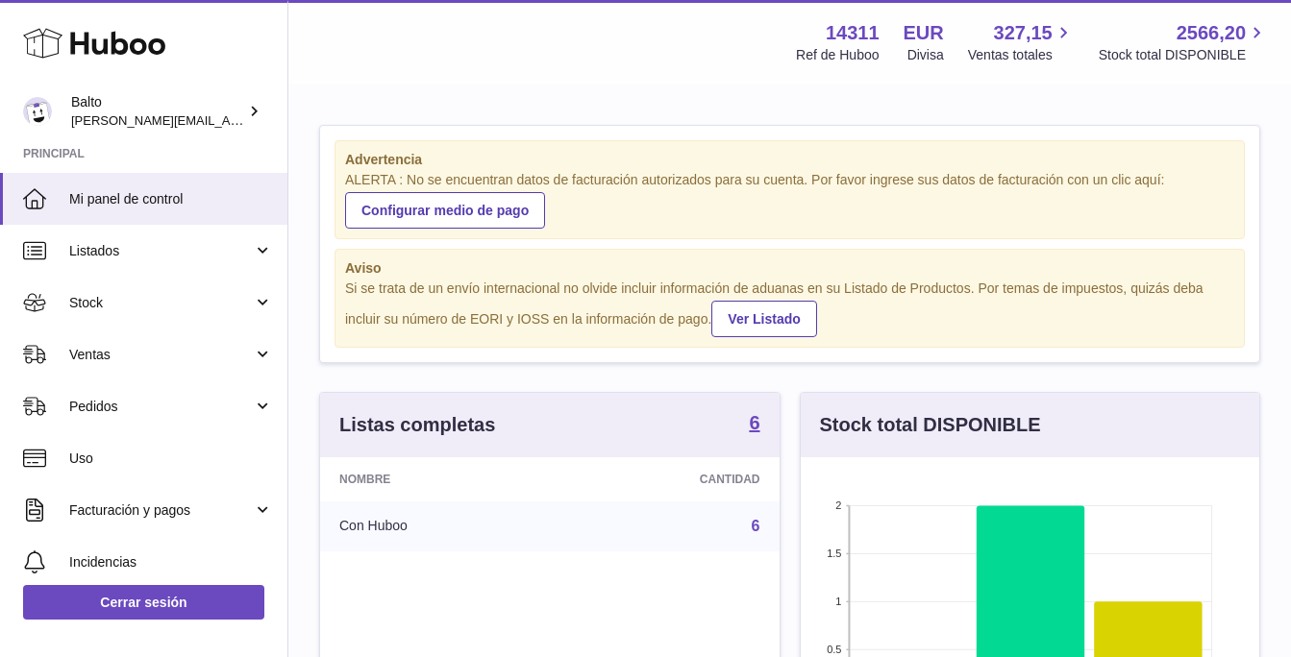
scroll to position [300, 458]
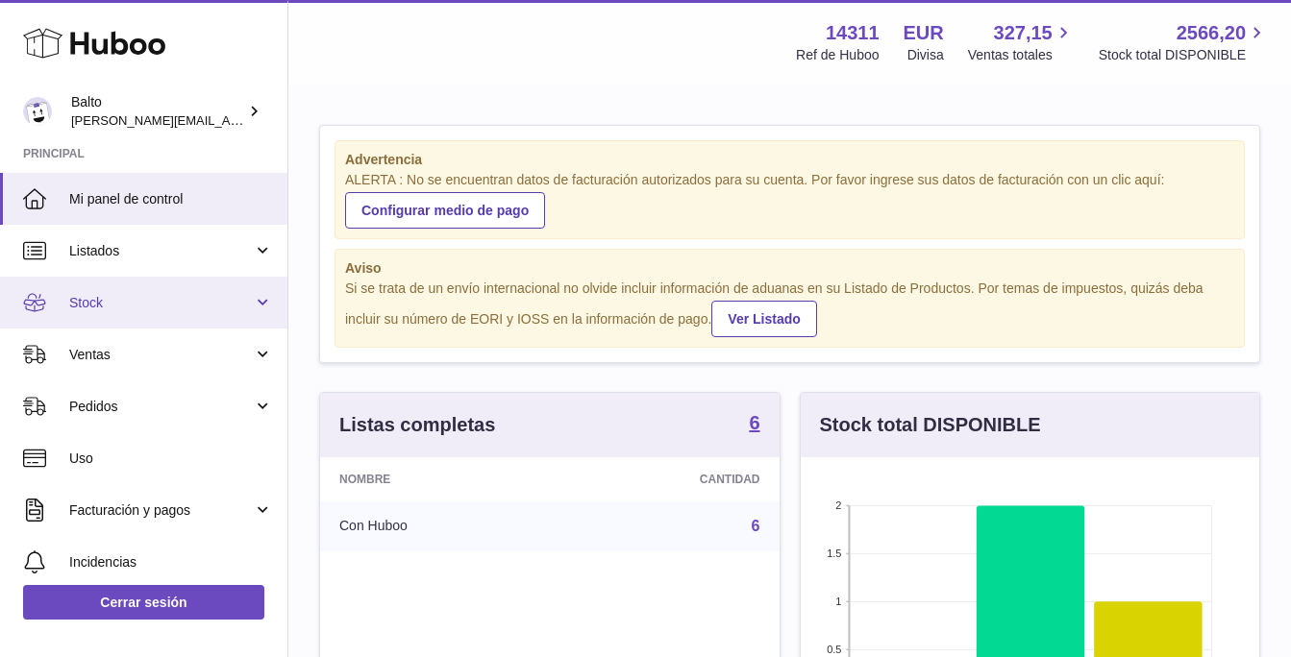
click at [142, 309] on span "Stock" at bounding box center [161, 303] width 184 height 18
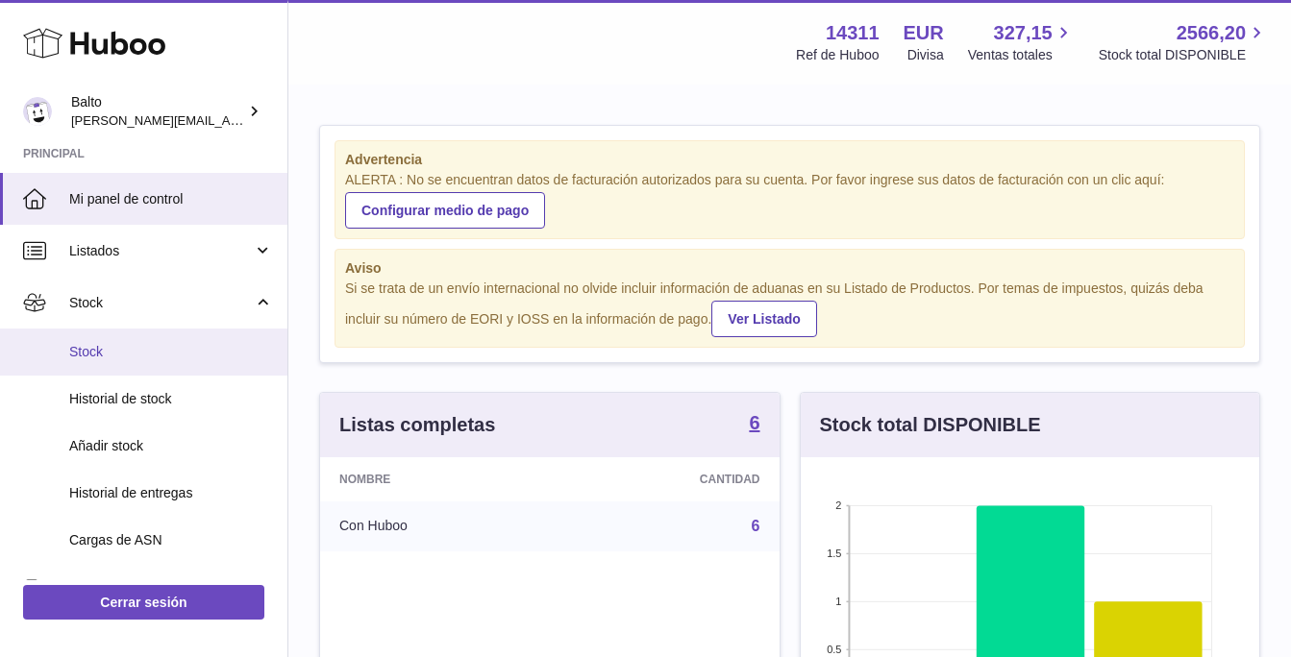
click at [93, 362] on link "Stock" at bounding box center [143, 352] width 287 height 47
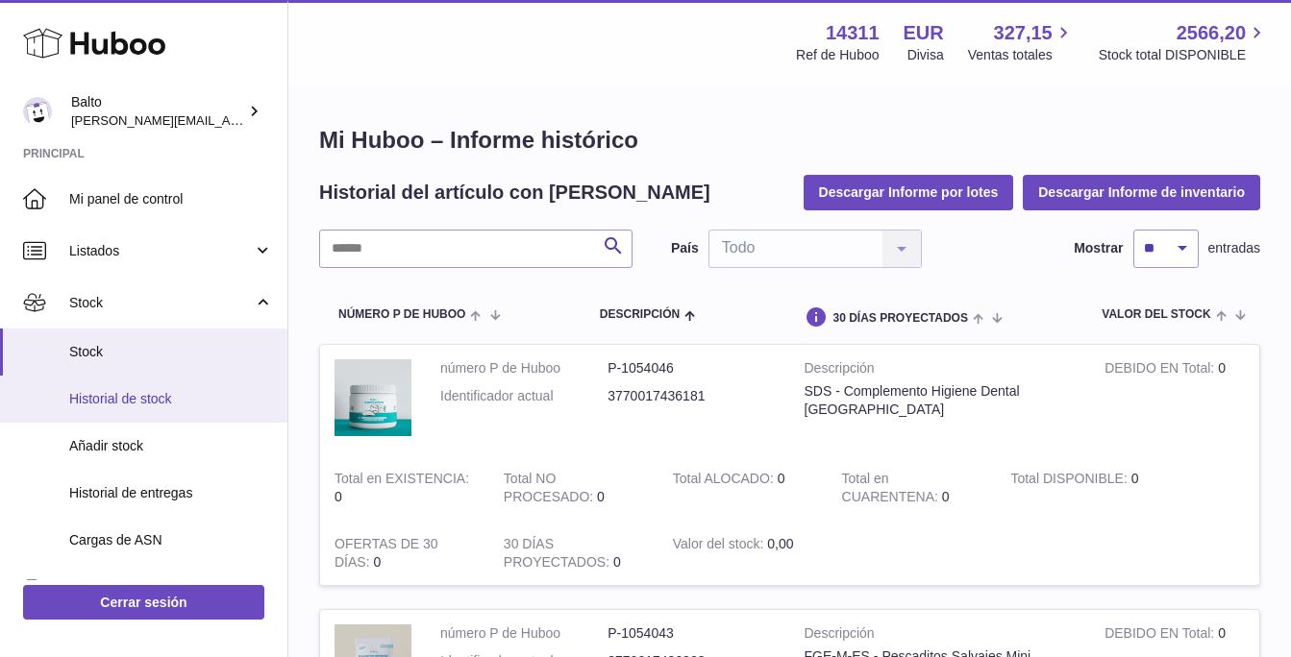
click at [103, 405] on span "Historial de stock" at bounding box center [171, 399] width 204 height 18
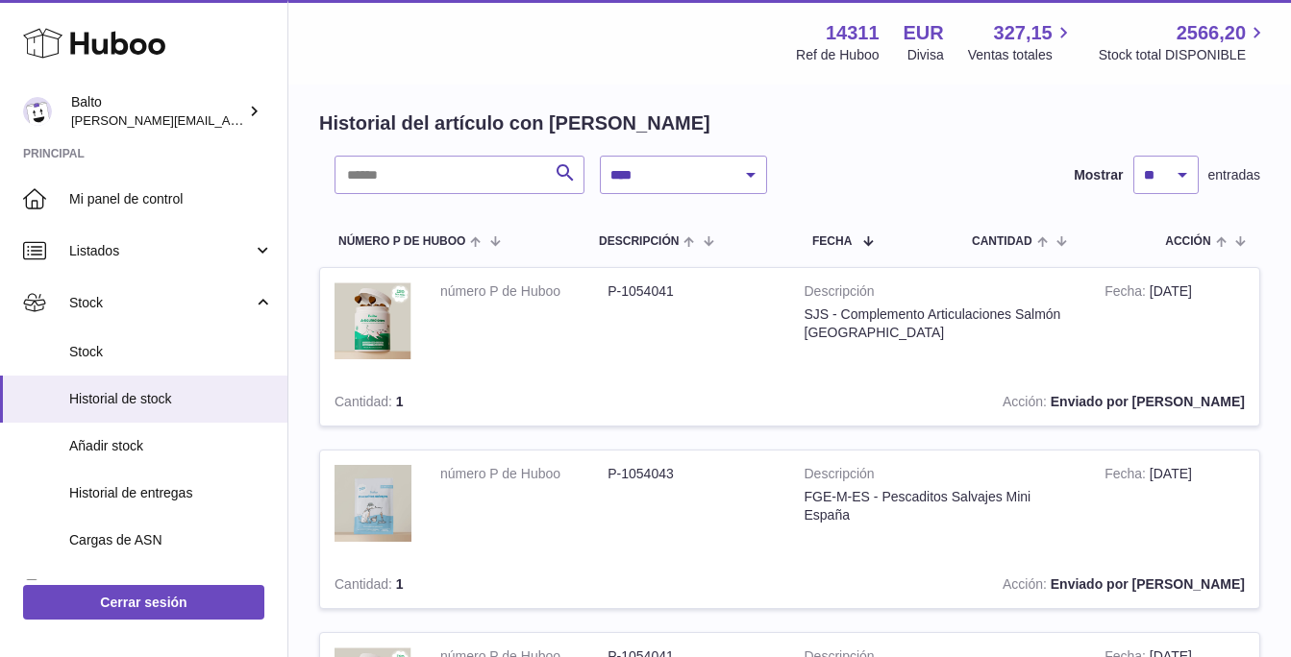
scroll to position [87, 0]
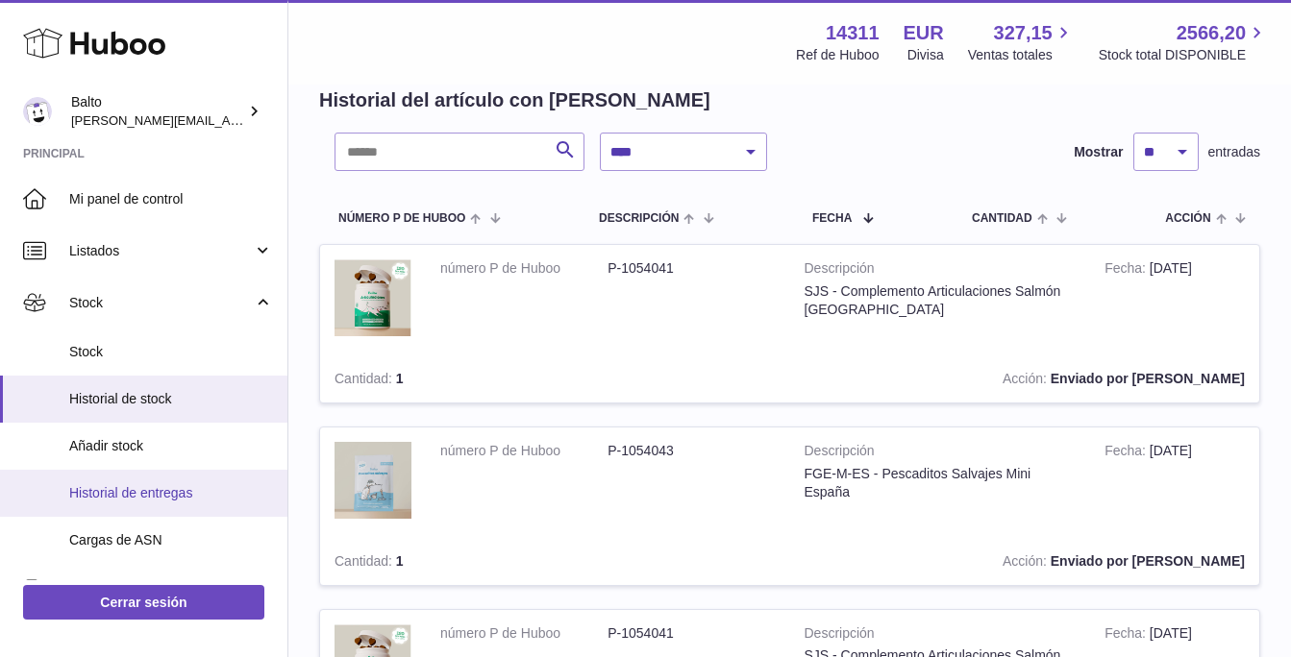
click at [159, 481] on link "Historial de entregas" at bounding box center [143, 493] width 287 height 47
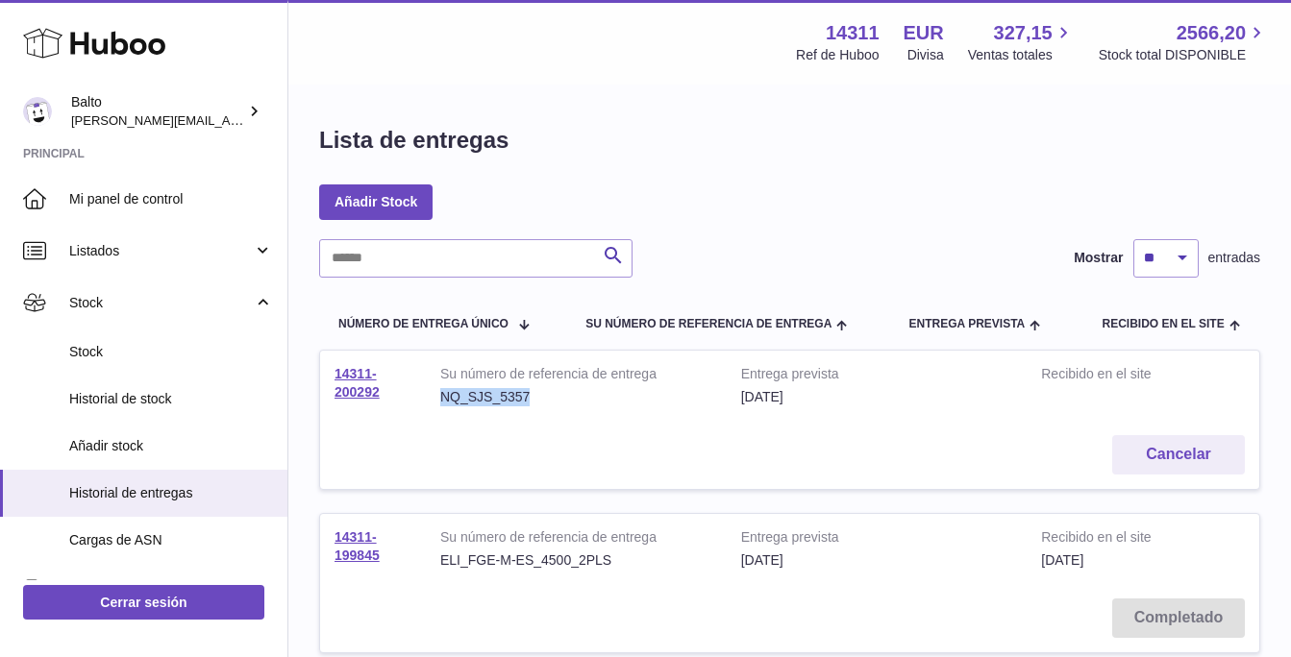
drag, startPoint x: 537, startPoint y: 398, endPoint x: 435, endPoint y: 392, distance: 102.0
click at [435, 392] on td "Su número de referencia de entrega NQ_SJS_5357" at bounding box center [576, 386] width 301 height 70
copy div "NQ_SJS_5357"
